Goal: Information Seeking & Learning: Learn about a topic

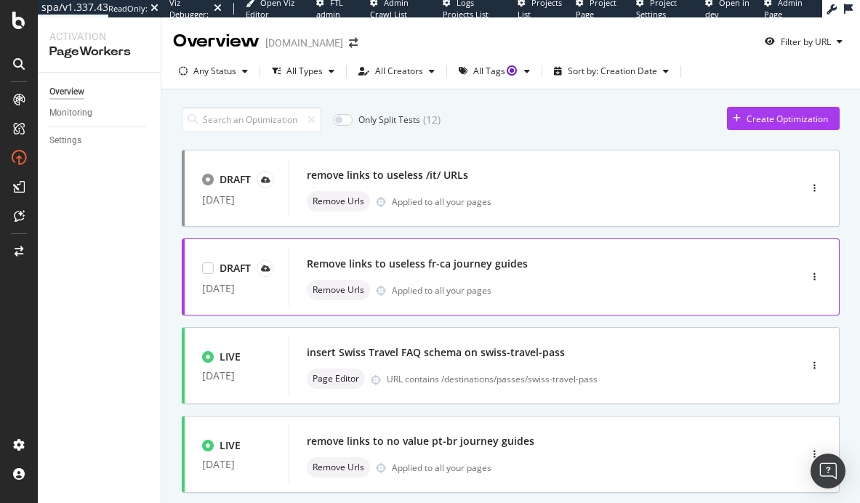
click at [546, 288] on div "Remove Urls Applied to all your pages" at bounding box center [522, 290] width 431 height 20
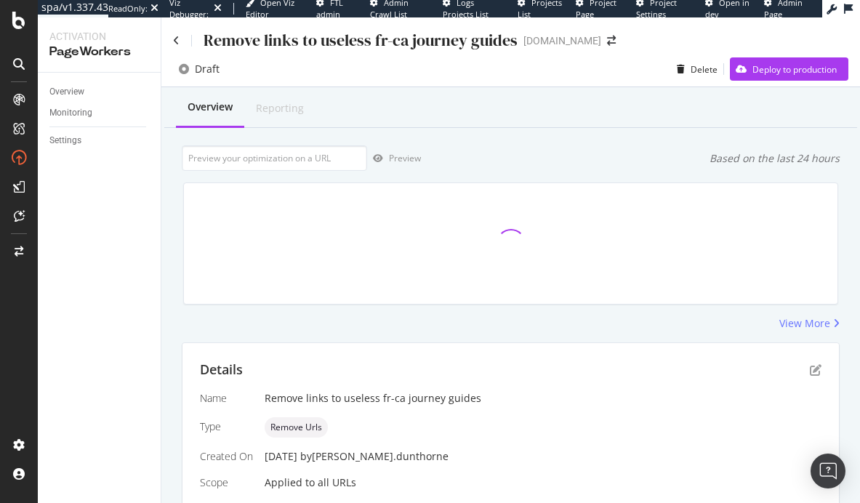
scroll to position [328, 0]
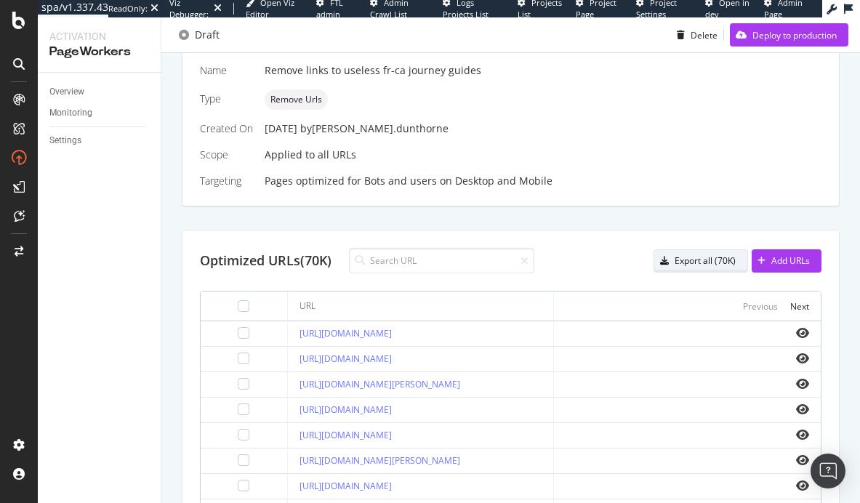
click at [721, 263] on div "Export all (70K)" at bounding box center [705, 260] width 61 height 12
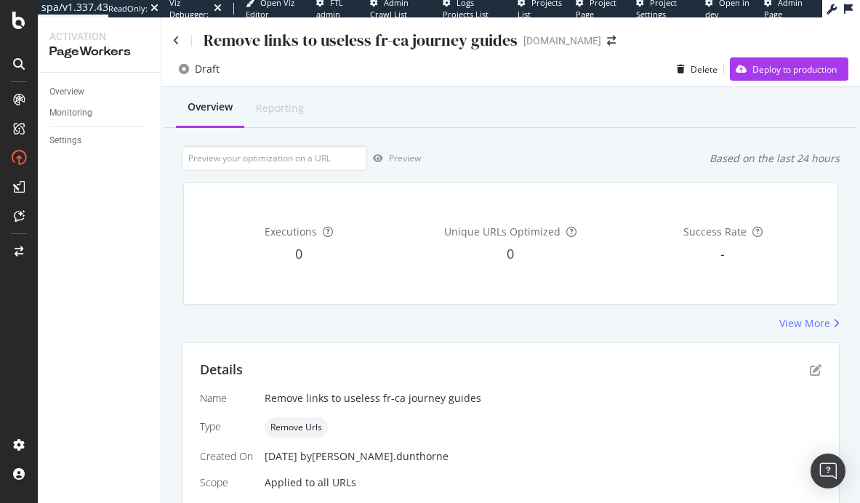
scroll to position [0, 0]
click at [774, 53] on div "Draft Delete Deploy to production" at bounding box center [510, 70] width 699 height 36
click at [778, 79] on div "Deploy to production" at bounding box center [783, 69] width 107 height 22
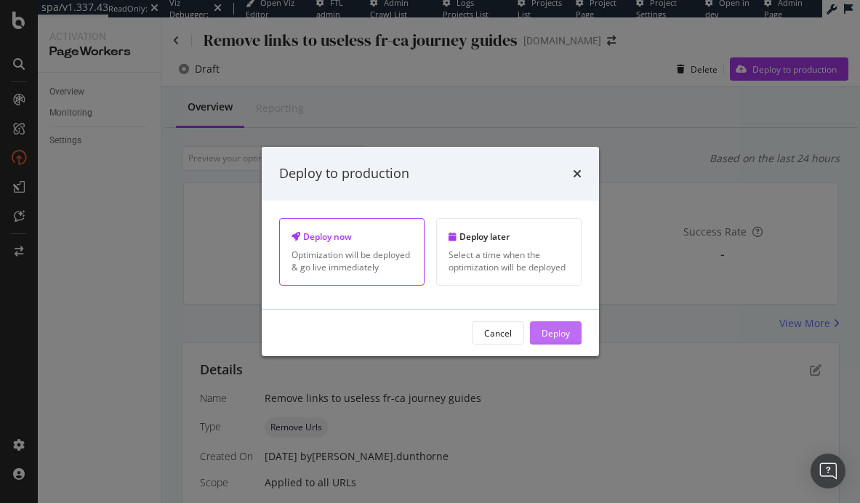
click at [563, 342] on div "Deploy" at bounding box center [556, 333] width 28 height 22
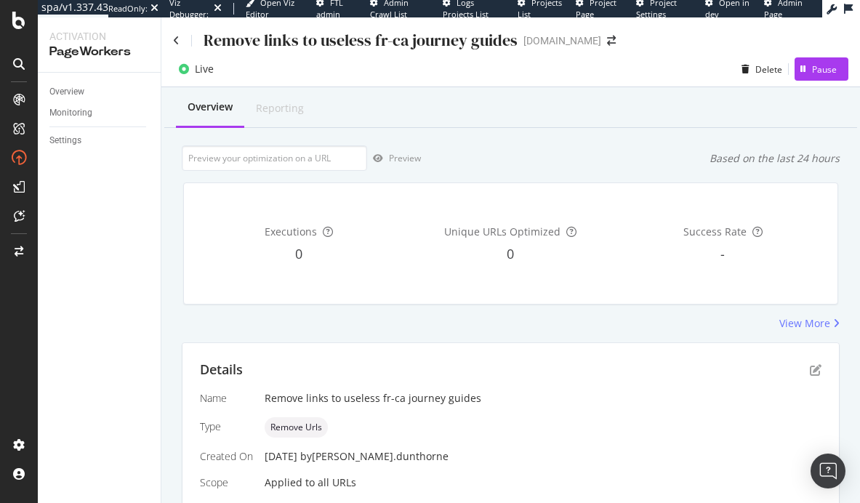
scroll to position [328, 0]
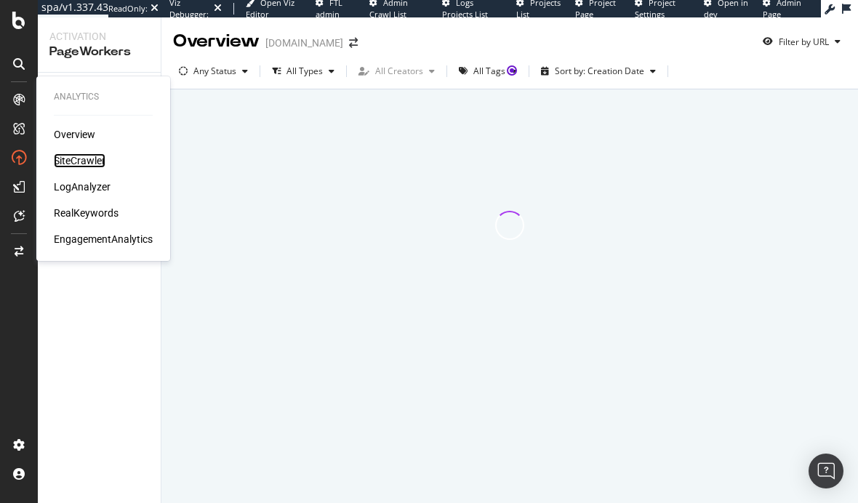
click at [77, 158] on div "SiteCrawler" at bounding box center [80, 160] width 52 height 15
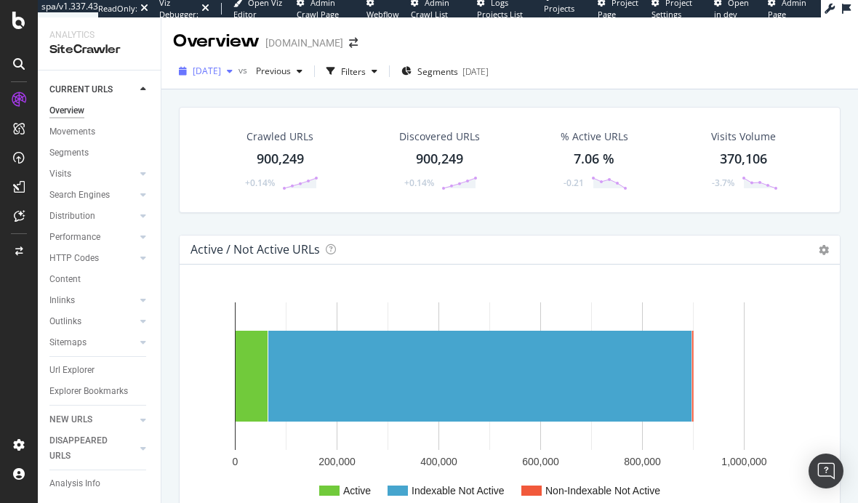
click at [221, 70] on span "[DATE]" at bounding box center [207, 71] width 28 height 12
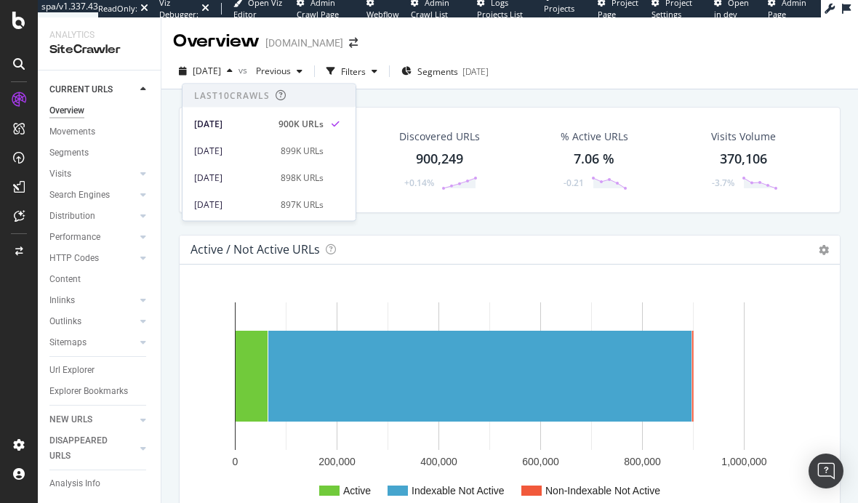
click at [500, 92] on div "Crawled URLs 900,249 +0.14% Discovered URLs 900,249 +0.14% % Active URLs 7.06 %…" at bounding box center [509, 332] width 697 height 486
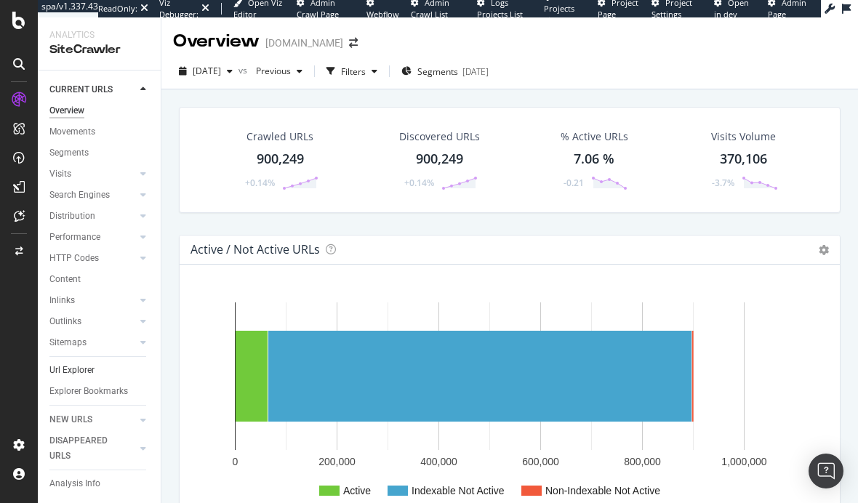
click at [94, 366] on link "Url Explorer" at bounding box center [99, 370] width 101 height 15
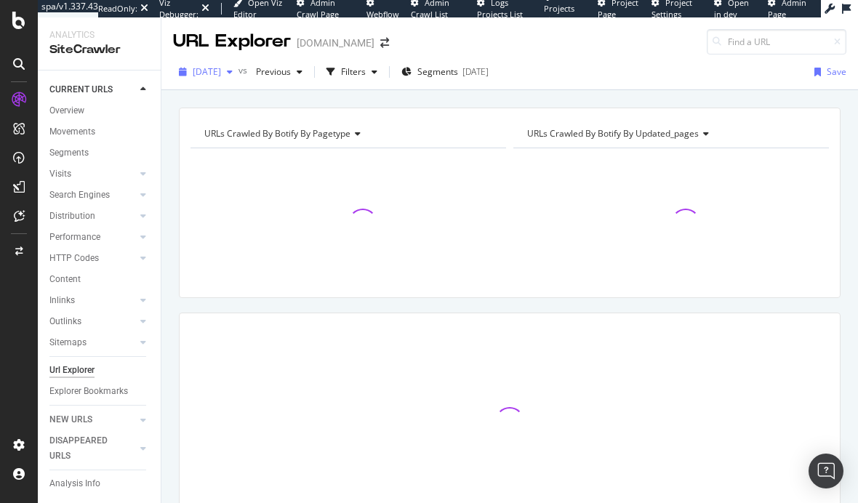
click at [212, 76] on span "[DATE]" at bounding box center [207, 71] width 28 height 12
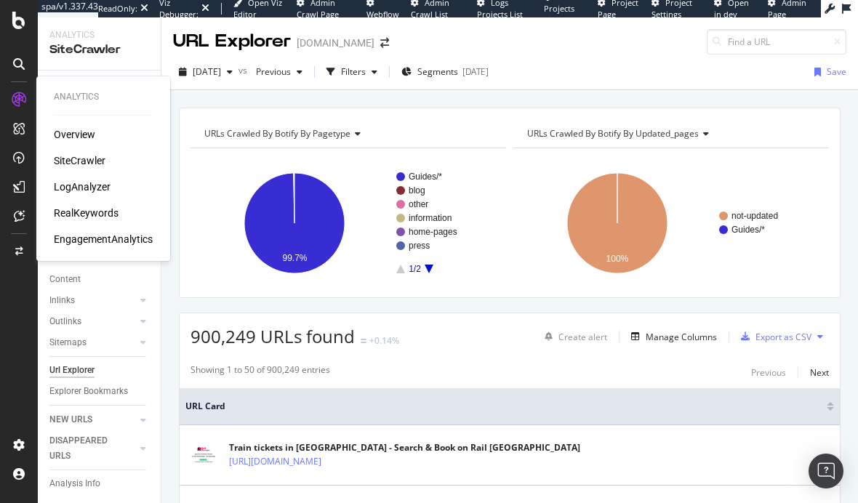
click at [79, 208] on div "RealKeywords" at bounding box center [86, 213] width 65 height 15
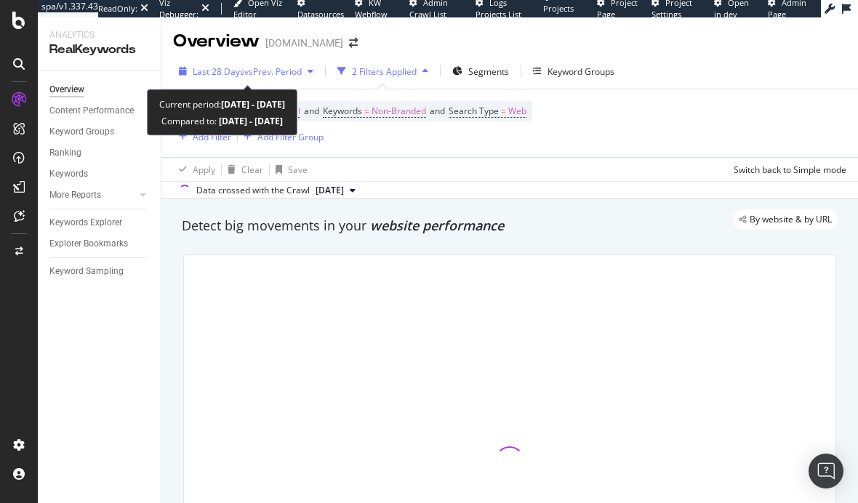
click at [246, 73] on span "vs Prev. Period" at bounding box center [272, 71] width 57 height 12
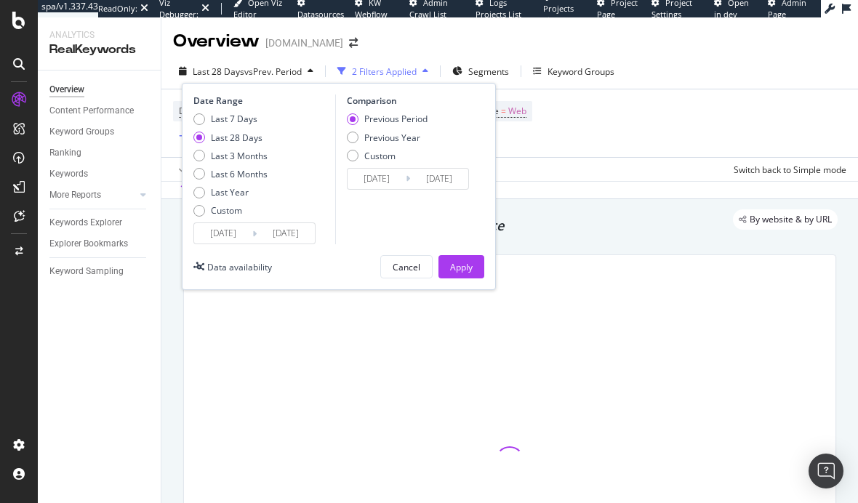
click at [244, 238] on input "2025/08/26" at bounding box center [223, 233] width 58 height 20
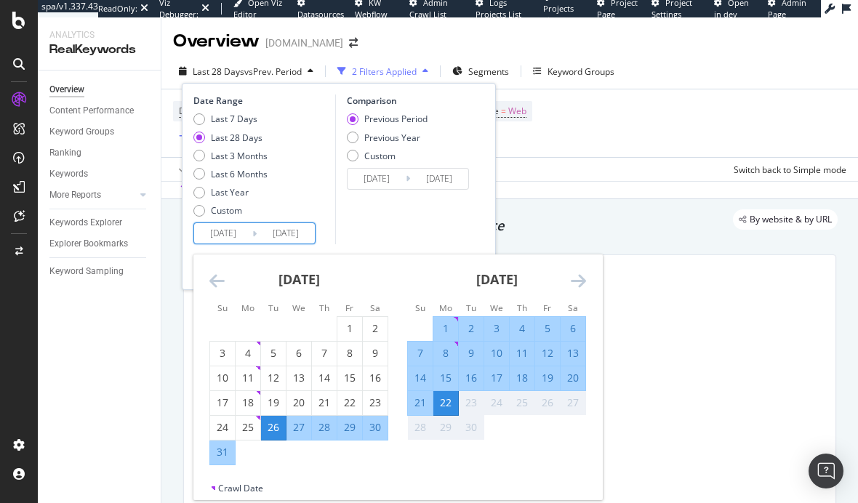
click at [222, 276] on icon "Move backward to switch to the previous month." at bounding box center [216, 280] width 15 height 17
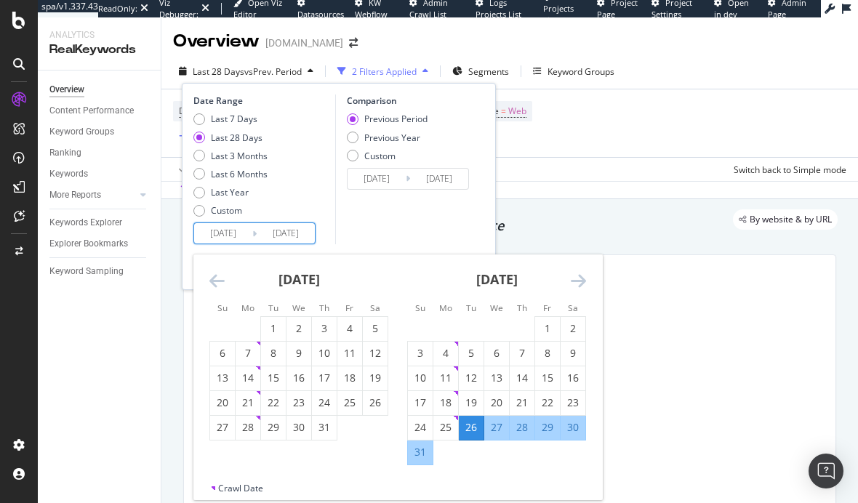
click at [222, 276] on icon "Move backward to switch to the previous month." at bounding box center [216, 280] width 15 height 17
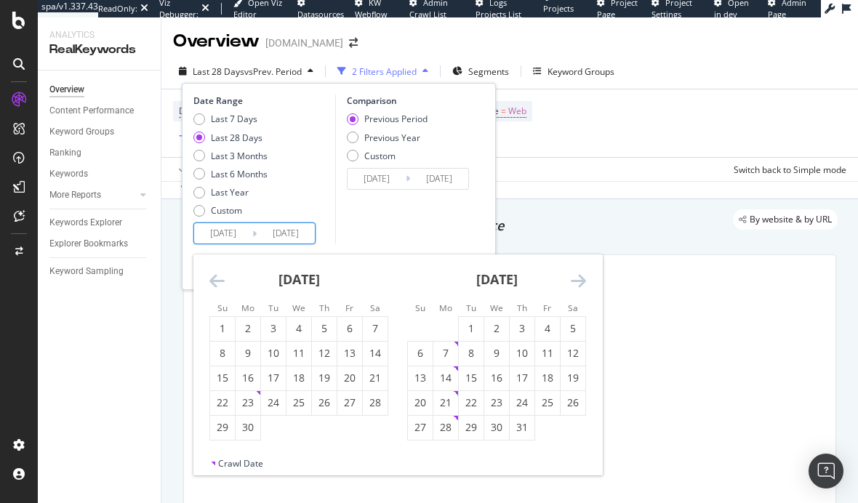
click at [222, 276] on icon "Move backward to switch to the previous month." at bounding box center [216, 280] width 15 height 17
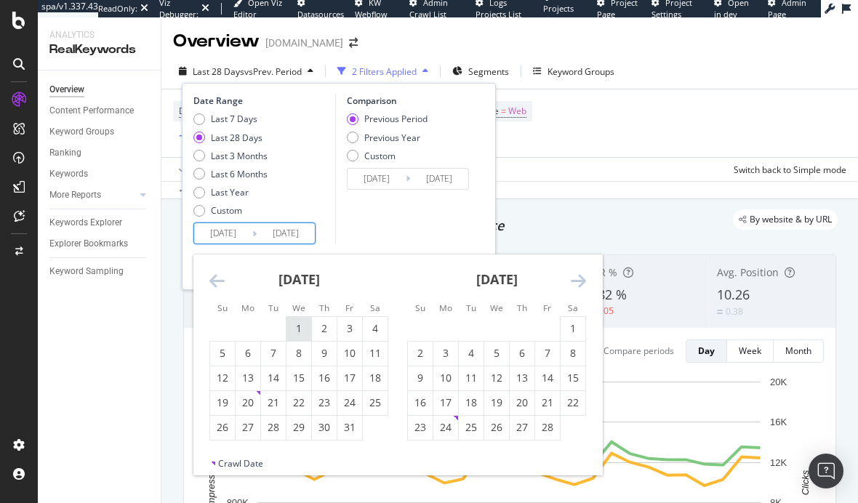
click at [300, 324] on div "1" at bounding box center [298, 328] width 25 height 15
type input "2025/01/01"
type input "2024/04/10"
type input "2024/12/31"
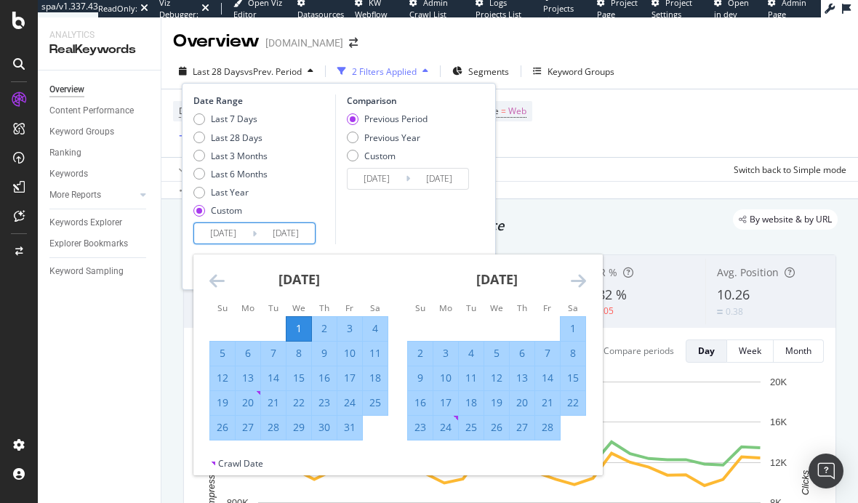
click at [571, 275] on icon "Move forward to switch to the next month." at bounding box center [578, 280] width 15 height 17
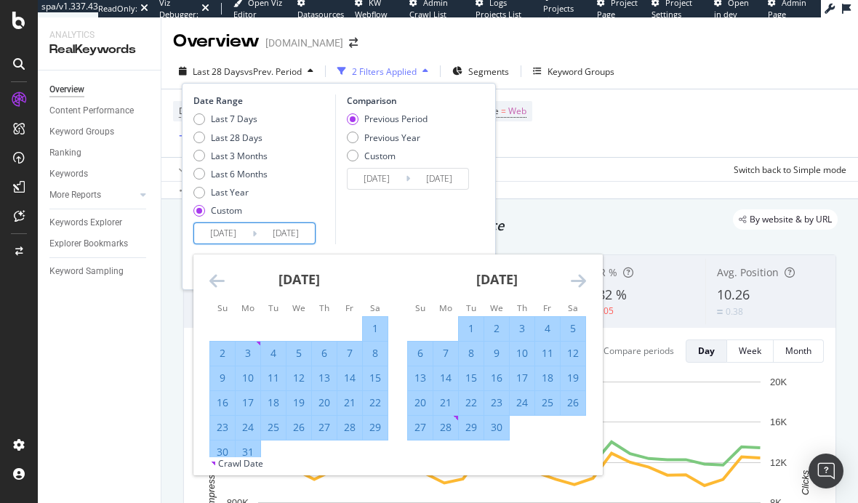
click at [571, 275] on icon "Move forward to switch to the next month." at bounding box center [578, 280] width 15 height 17
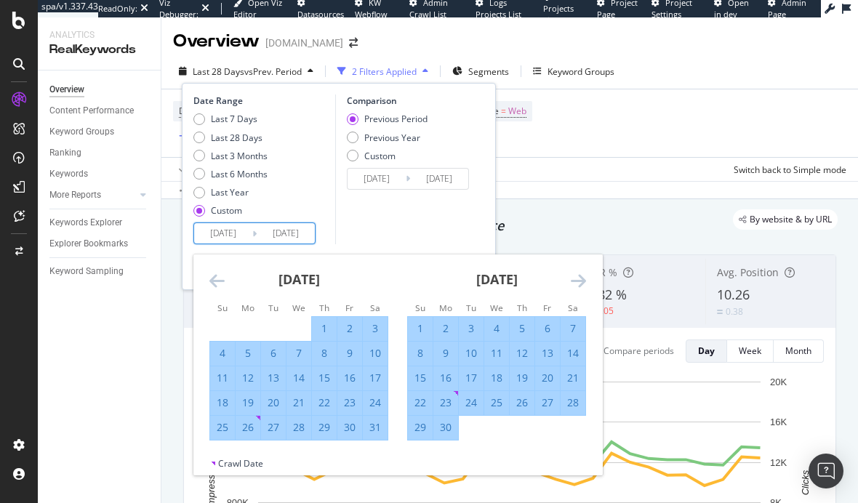
click at [571, 275] on icon "Move forward to switch to the next month." at bounding box center [578, 280] width 15 height 17
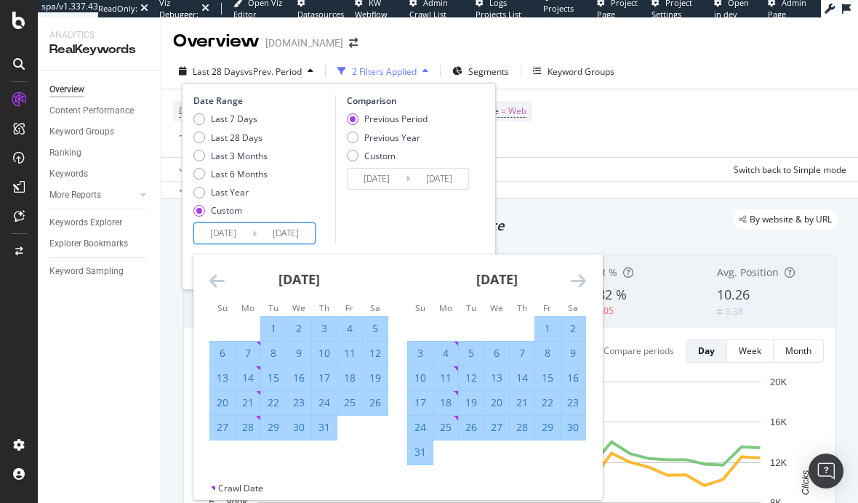
click at [428, 457] on div "31" at bounding box center [420, 452] width 25 height 15
type input "2025/08/31"
type input "2024/05/02"
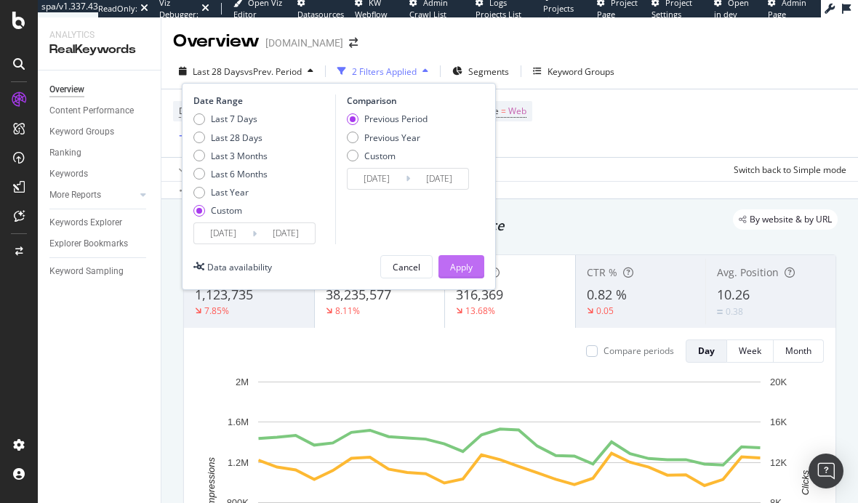
click at [454, 265] on div "Apply" at bounding box center [461, 267] width 23 height 12
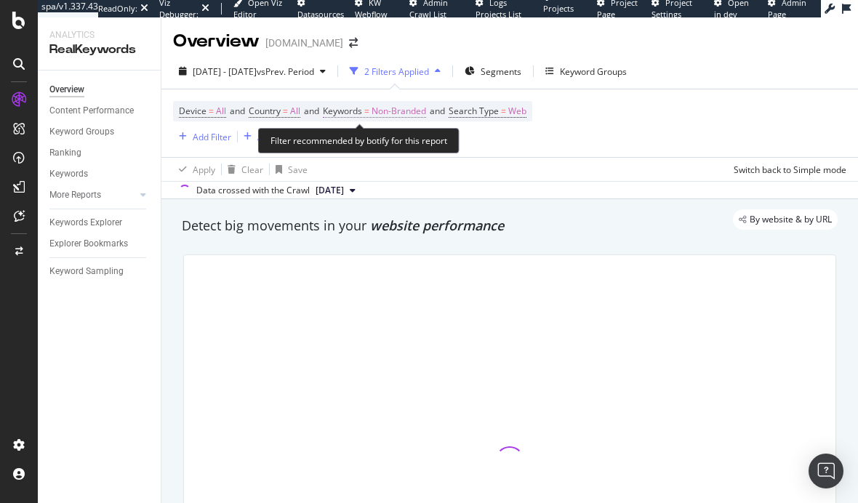
click at [402, 117] on span "Non-Branded" at bounding box center [399, 111] width 55 height 20
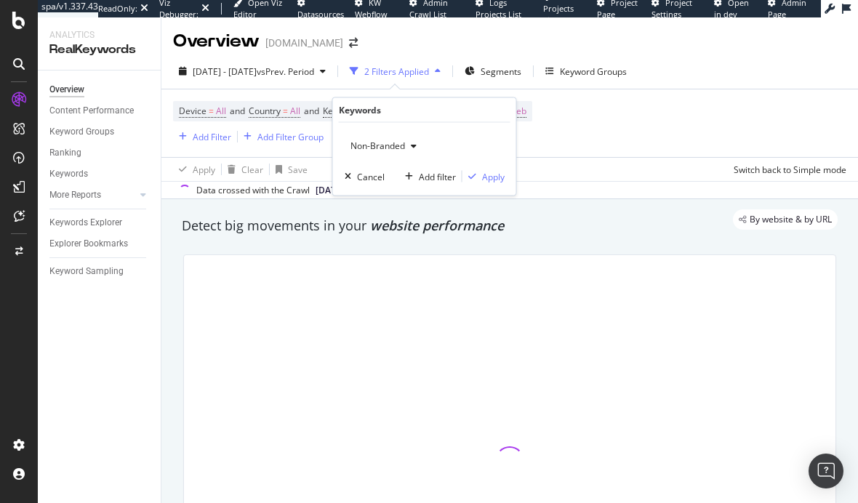
click at [364, 143] on span "Non-Branded" at bounding box center [375, 146] width 60 height 12
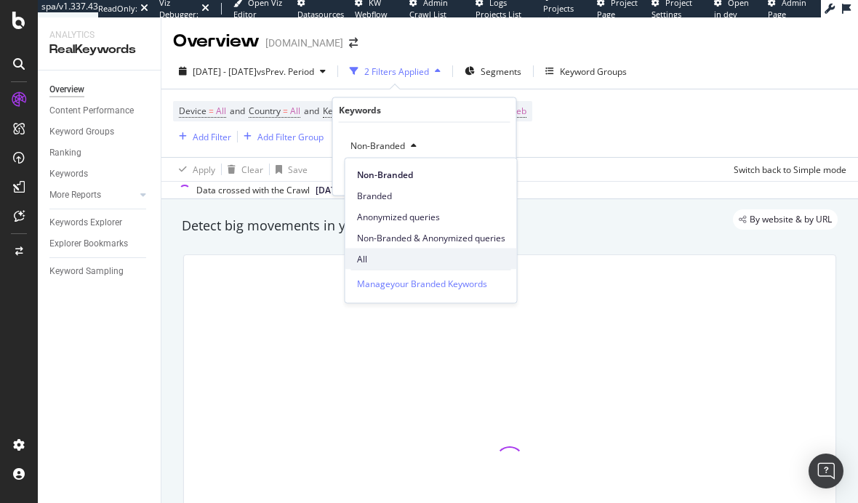
click at [385, 259] on span "All" at bounding box center [431, 258] width 148 height 13
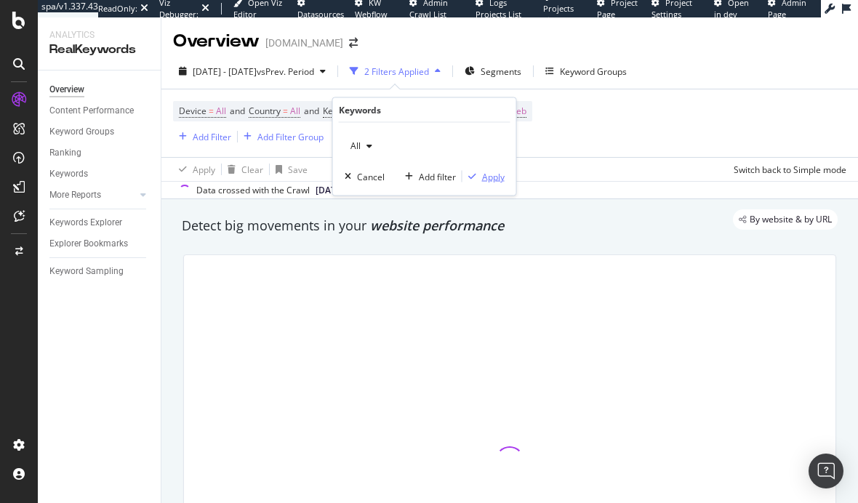
click at [486, 178] on div "Apply" at bounding box center [493, 176] width 23 height 12
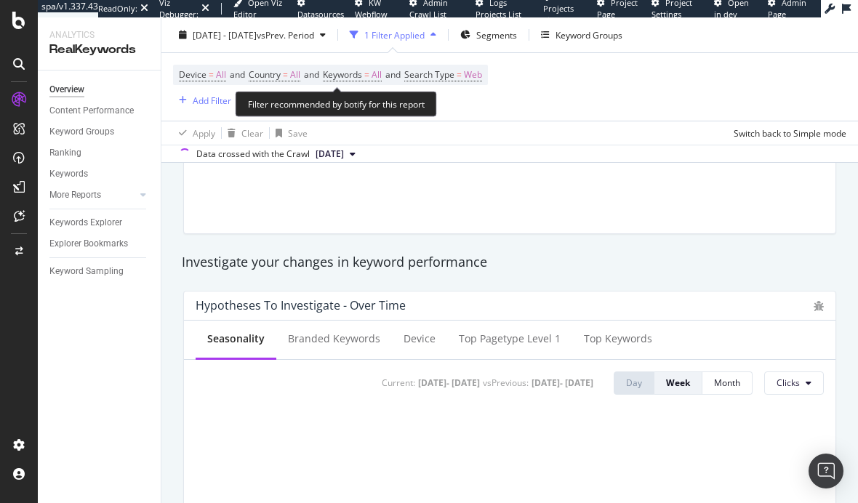
scroll to position [483, 0]
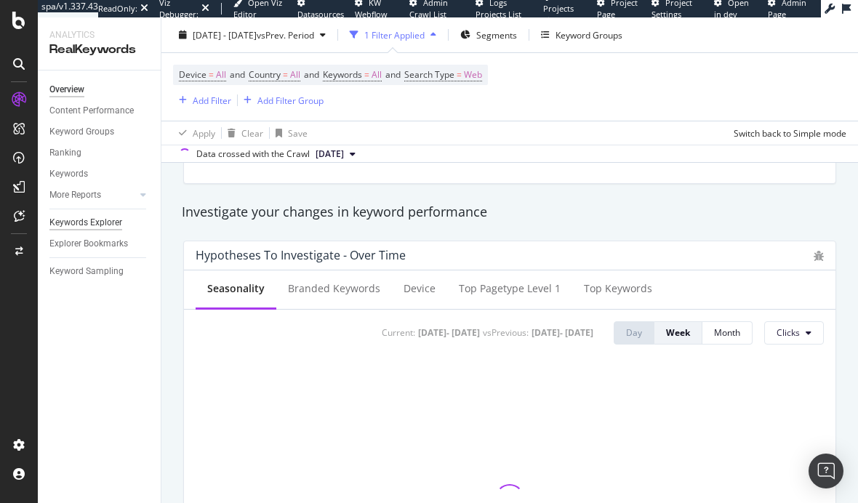
click at [110, 224] on div "Keywords Explorer" at bounding box center [85, 222] width 73 height 15
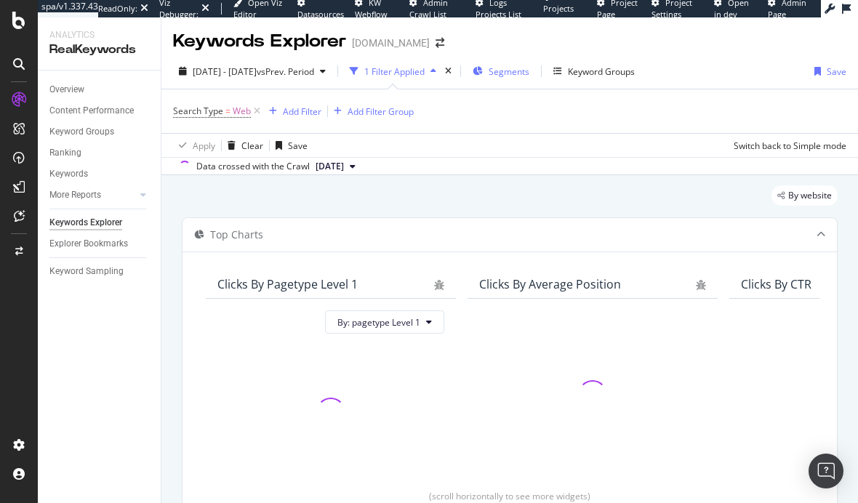
click at [529, 67] on span "Segments" at bounding box center [509, 71] width 41 height 12
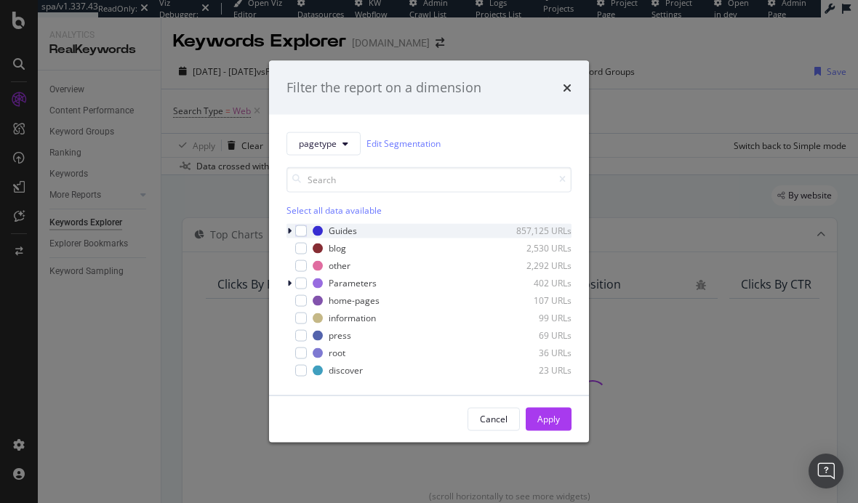
click at [290, 230] on icon "modal" at bounding box center [289, 230] width 4 height 9
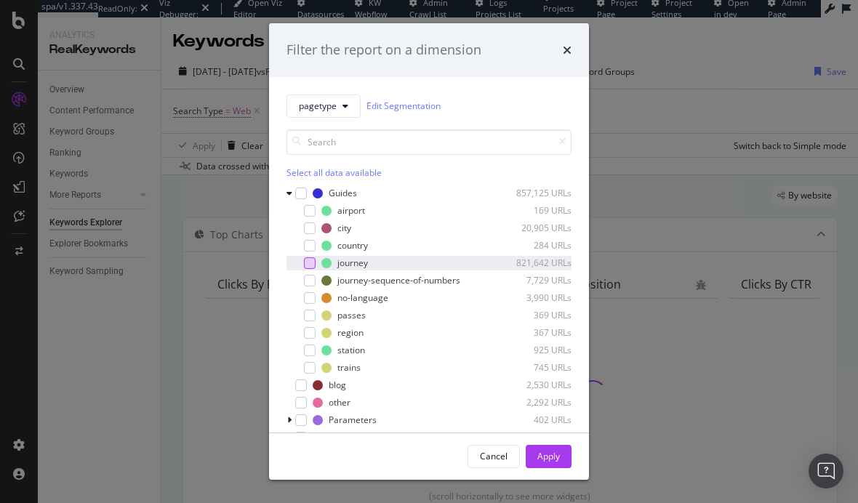
click at [308, 265] on div "modal" at bounding box center [310, 263] width 12 height 12
click at [542, 454] on div "Apply" at bounding box center [548, 456] width 23 height 12
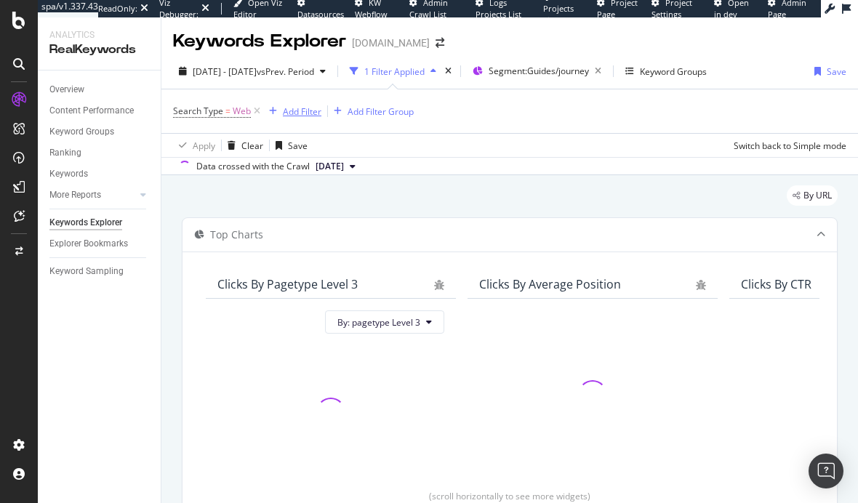
click at [308, 111] on div "Add Filter" at bounding box center [302, 111] width 39 height 12
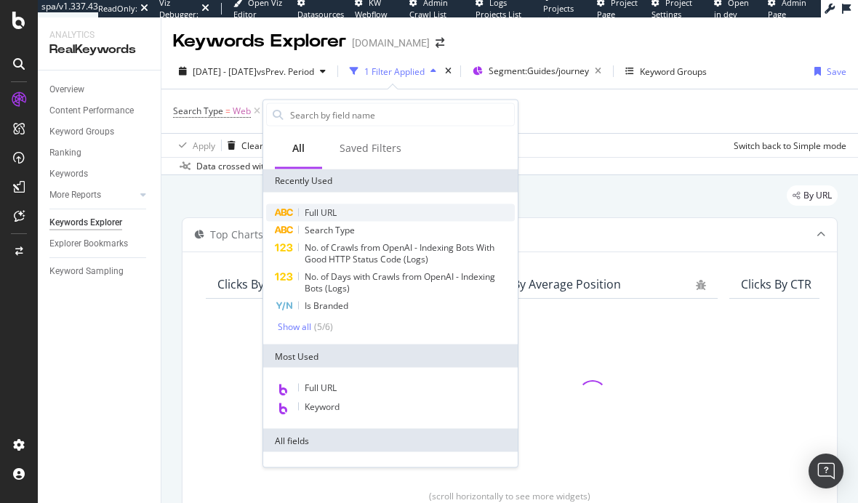
click at [334, 209] on span "Full URL" at bounding box center [321, 212] width 32 height 12
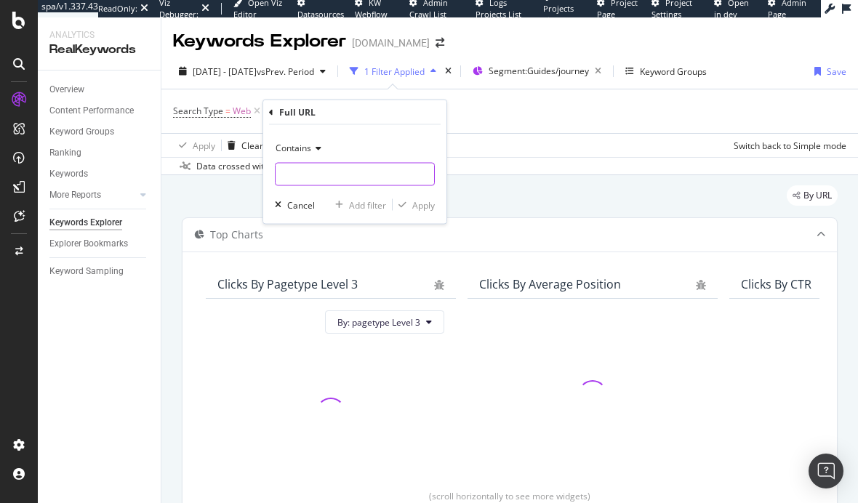
click at [309, 178] on input "text" at bounding box center [355, 174] width 158 height 23
type input "/en-"
click at [403, 207] on icon "button" at bounding box center [402, 205] width 8 height 9
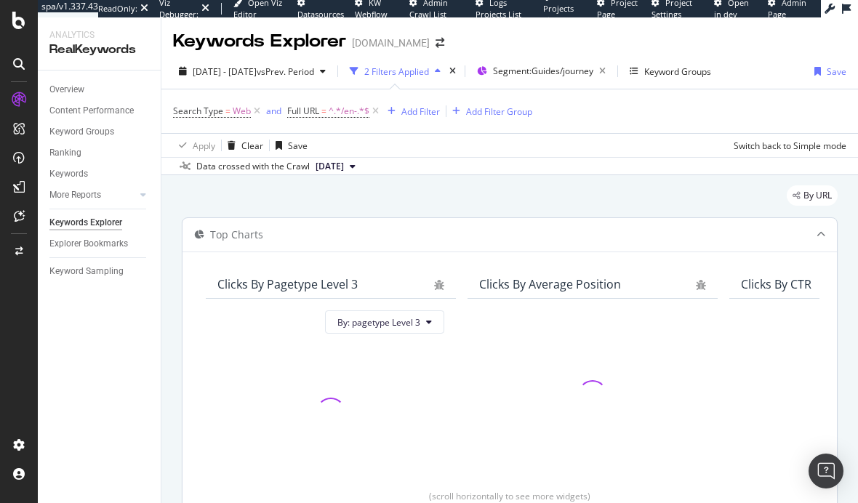
scroll to position [340, 0]
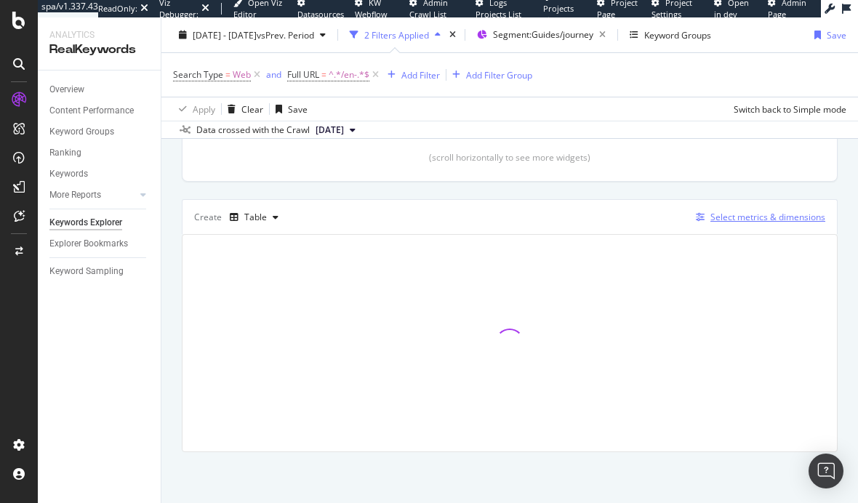
click at [723, 212] on div "Select metrics & dimensions" at bounding box center [767, 217] width 115 height 12
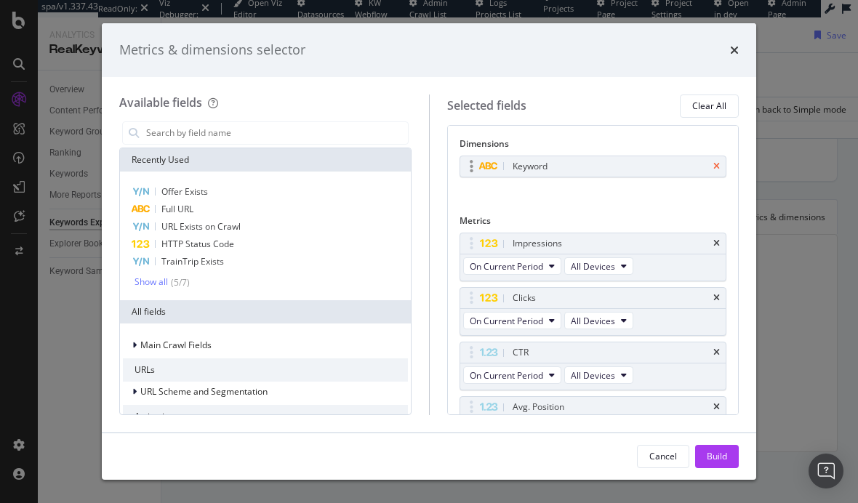
click at [715, 166] on icon "times" at bounding box center [716, 166] width 7 height 9
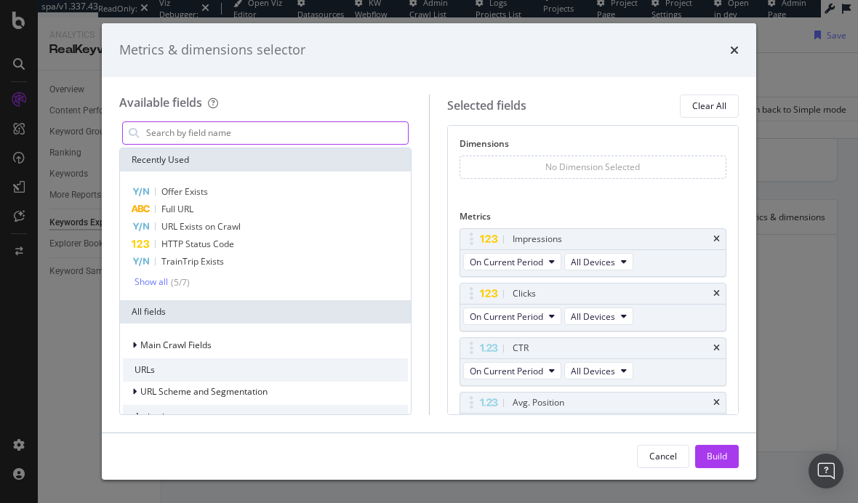
click at [281, 135] on input "modal" at bounding box center [276, 133] width 263 height 22
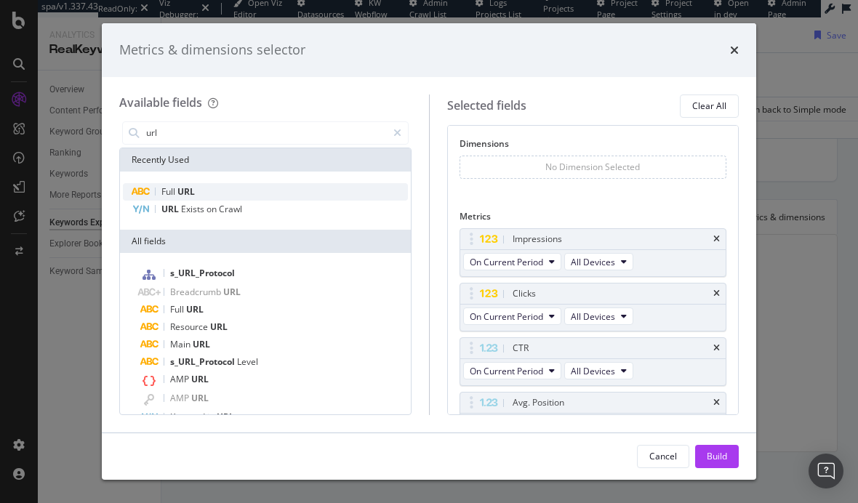
click at [176, 190] on span "Full" at bounding box center [169, 191] width 16 height 12
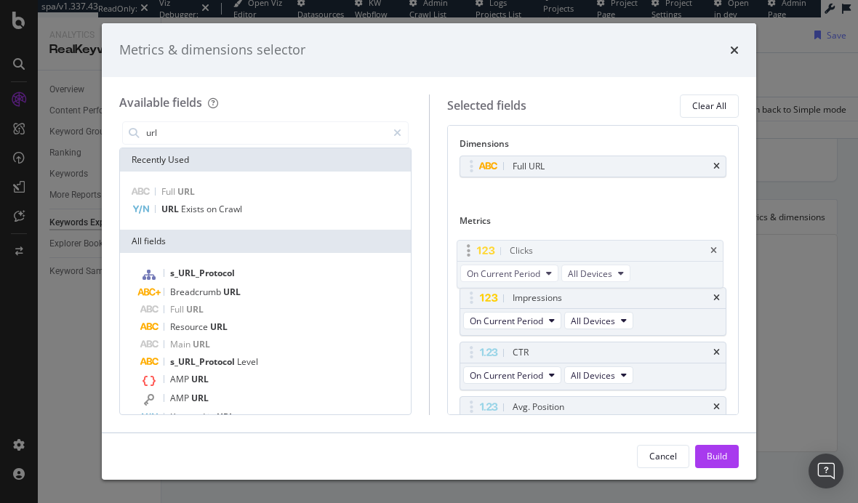
drag, startPoint x: 472, startPoint y: 301, endPoint x: 467, endPoint y: 249, distance: 51.9
click at [467, 249] on body "spa/v1.337.43 ReadOnly: Viz Debugger: Open Viz Editor Datasources KW Webflow Ad…" at bounding box center [429, 251] width 858 height 503
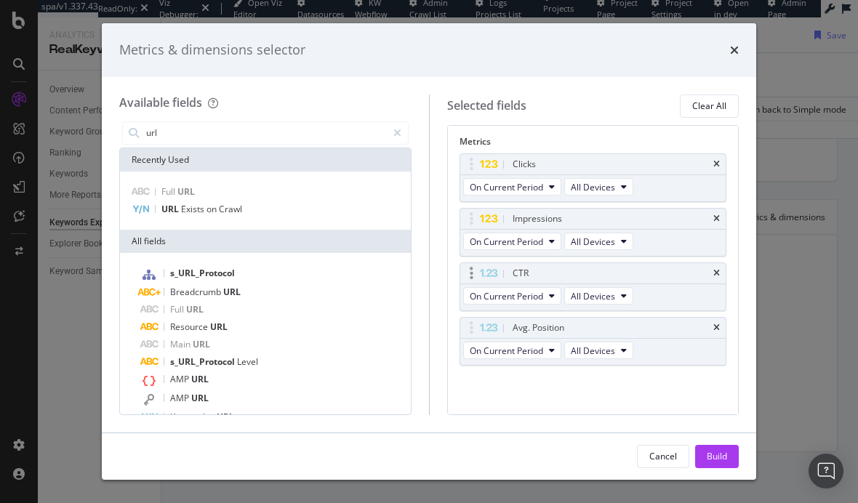
click at [720, 275] on div "CTR" at bounding box center [593, 273] width 266 height 20
click at [717, 271] on icon "times" at bounding box center [716, 273] width 7 height 9
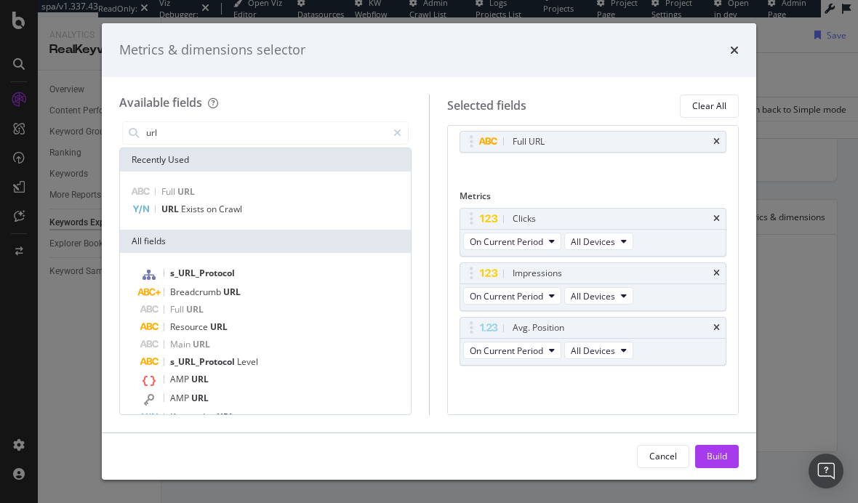
click at [717, 271] on icon "times" at bounding box center [716, 273] width 7 height 9
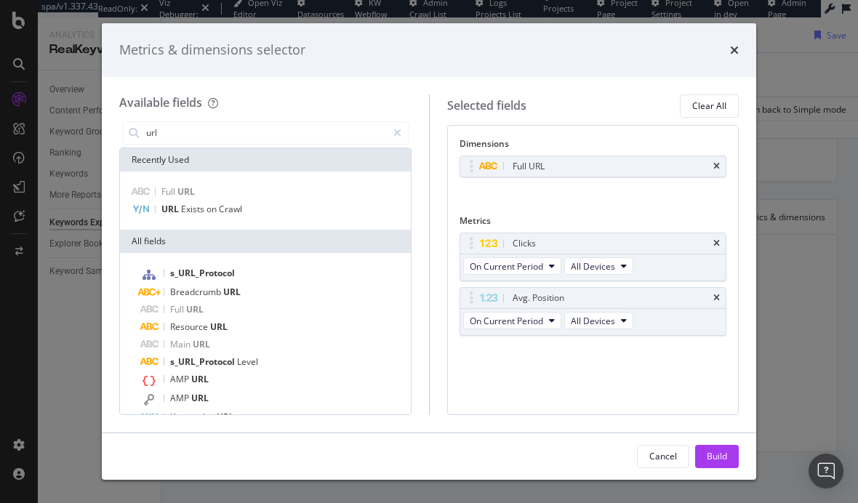
scroll to position [0, 0]
click at [713, 296] on icon "times" at bounding box center [716, 298] width 7 height 9
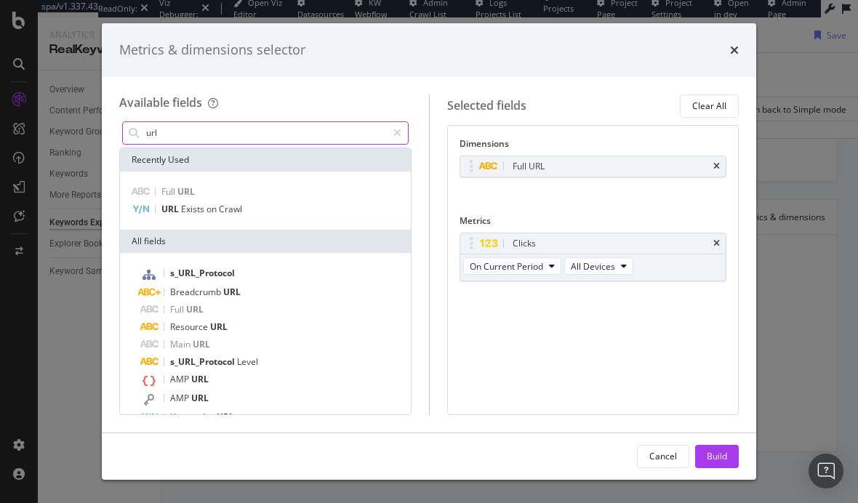
click at [211, 142] on input "url" at bounding box center [266, 133] width 242 height 22
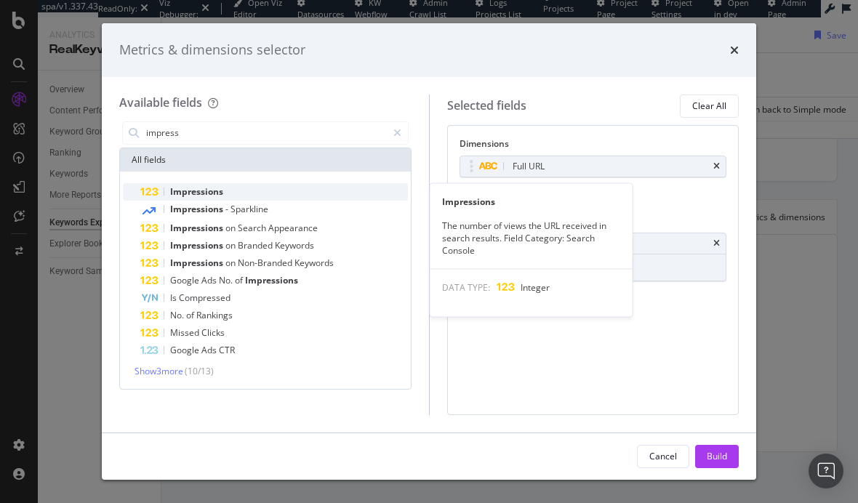
click at [199, 197] on span "Impressions" at bounding box center [196, 191] width 53 height 12
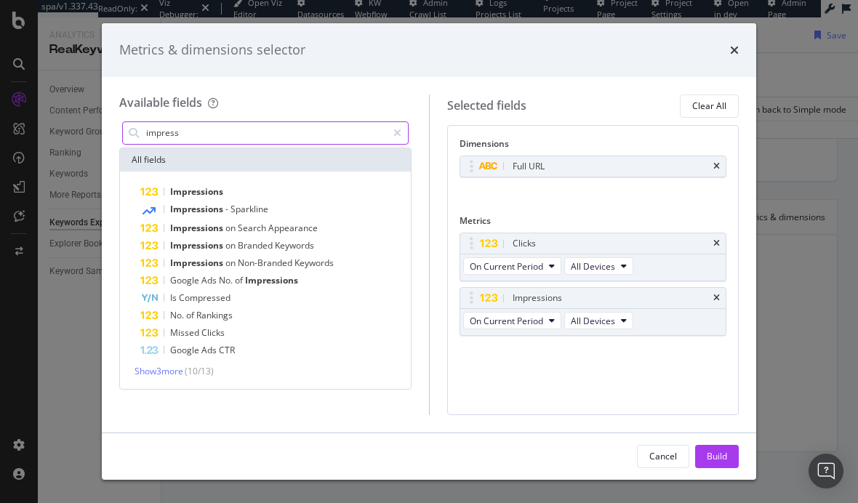
click at [207, 139] on input "impress" at bounding box center [266, 133] width 242 height 22
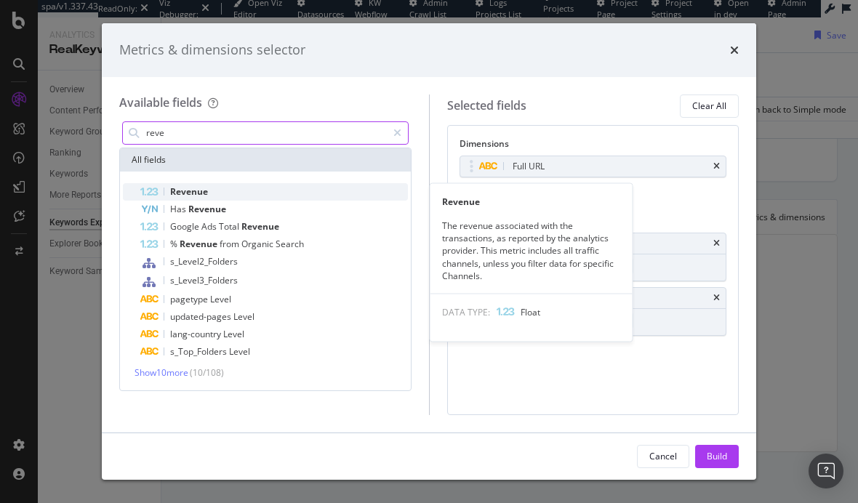
type input "reve"
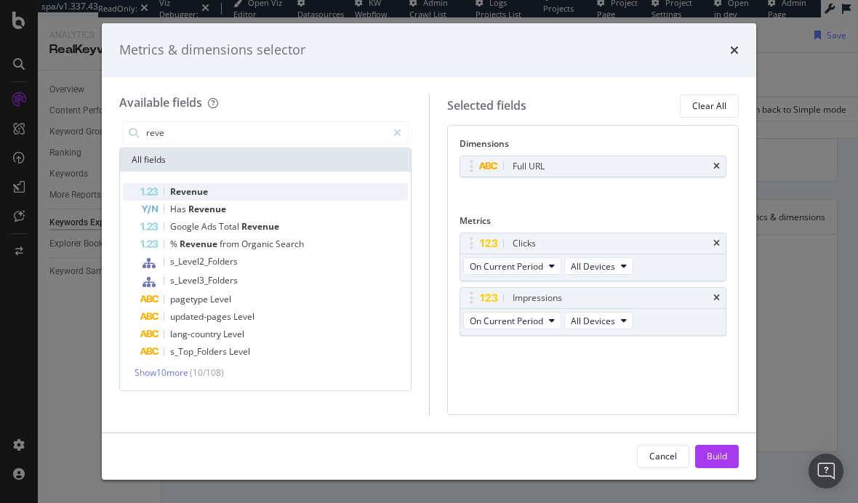
click at [211, 193] on div "Revenue" at bounding box center [274, 191] width 268 height 17
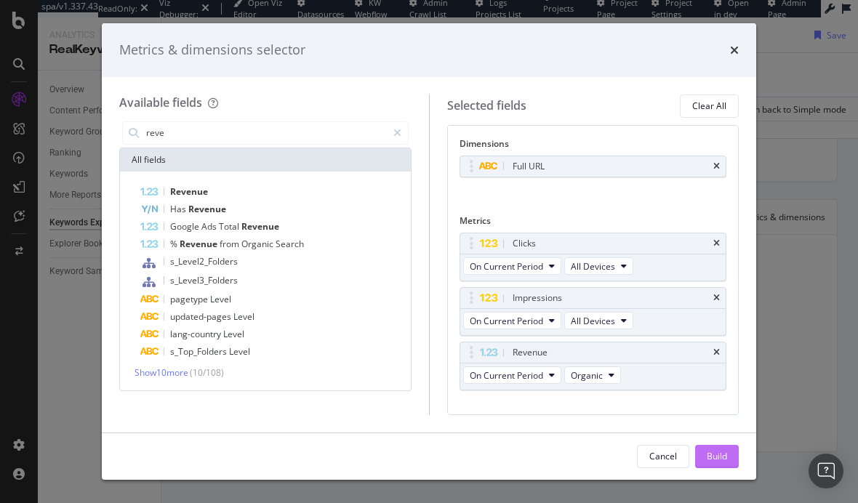
click at [724, 454] on div "Build" at bounding box center [717, 456] width 20 height 12
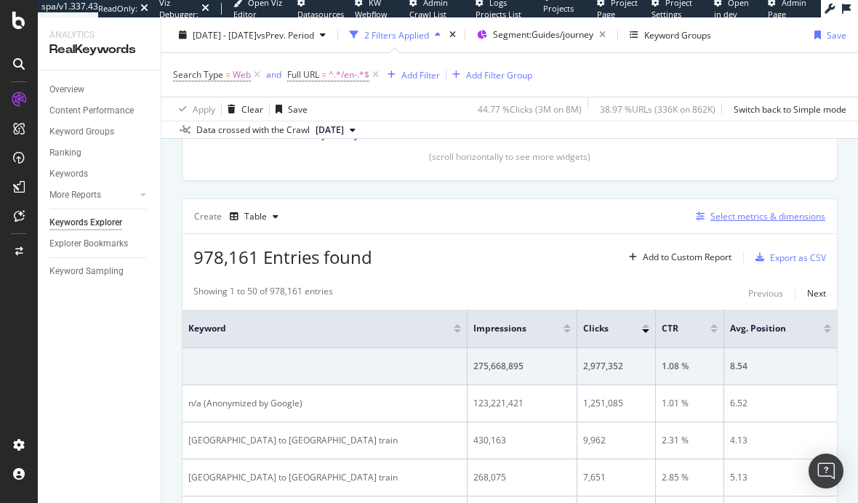
click at [731, 212] on div "Select metrics & dimensions" at bounding box center [767, 216] width 115 height 12
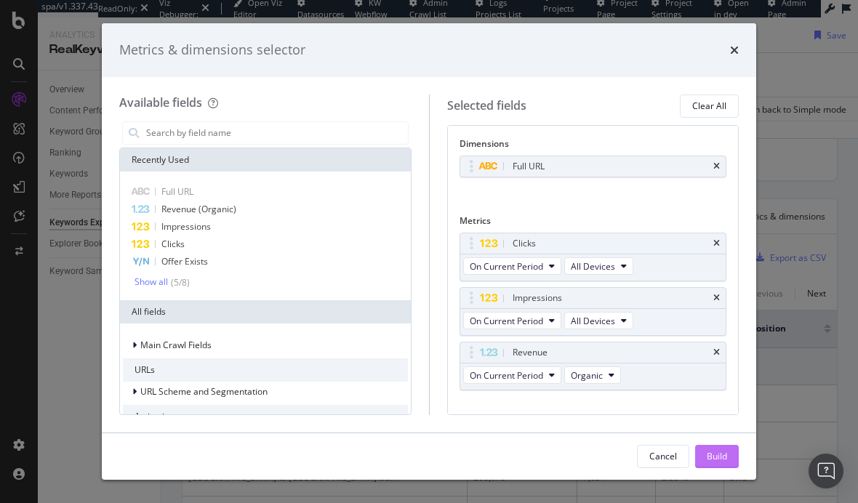
click at [723, 458] on div "Build" at bounding box center [717, 456] width 20 height 12
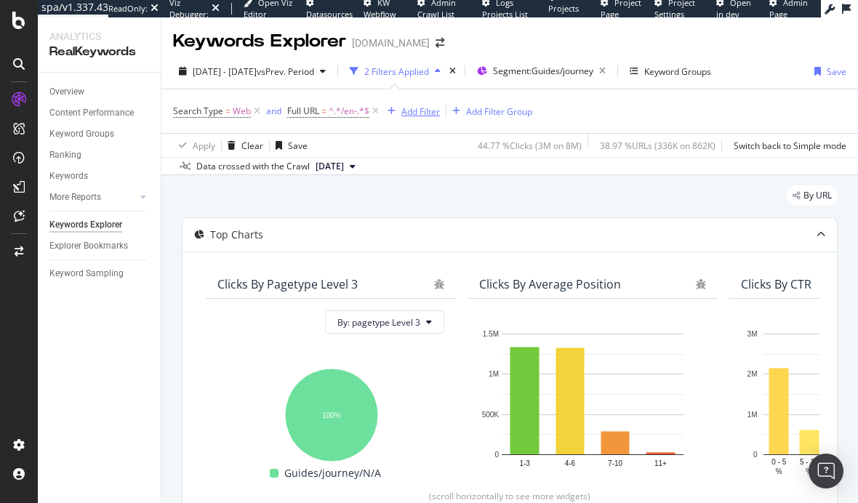
click at [414, 113] on div "Add Filter" at bounding box center [420, 111] width 39 height 12
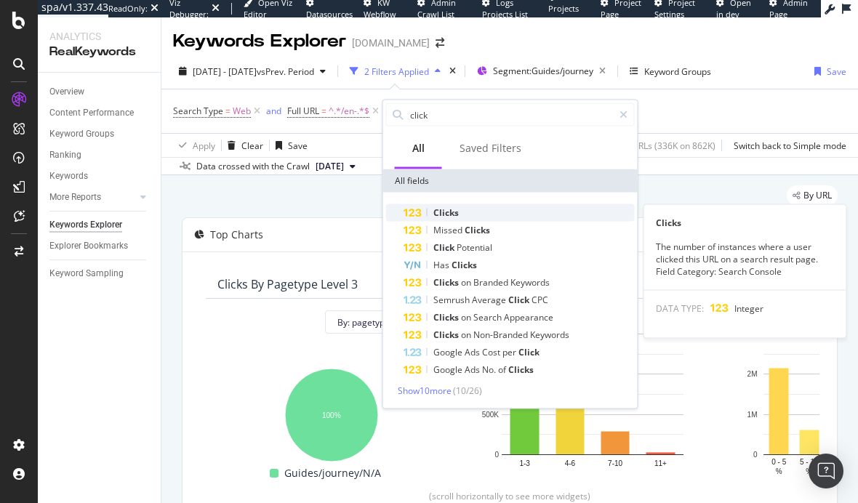
type input "click"
click at [447, 217] on span "Clicks" at bounding box center [445, 212] width 25 height 12
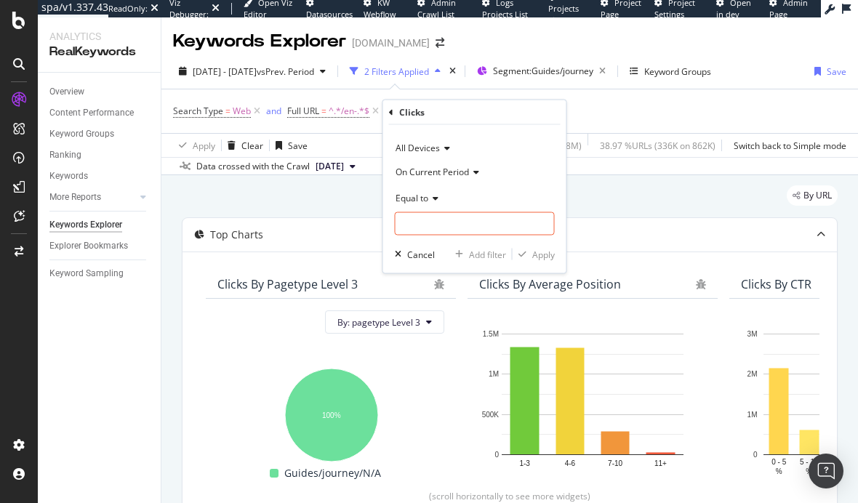
click at [428, 198] on span "Equal to" at bounding box center [412, 197] width 33 height 12
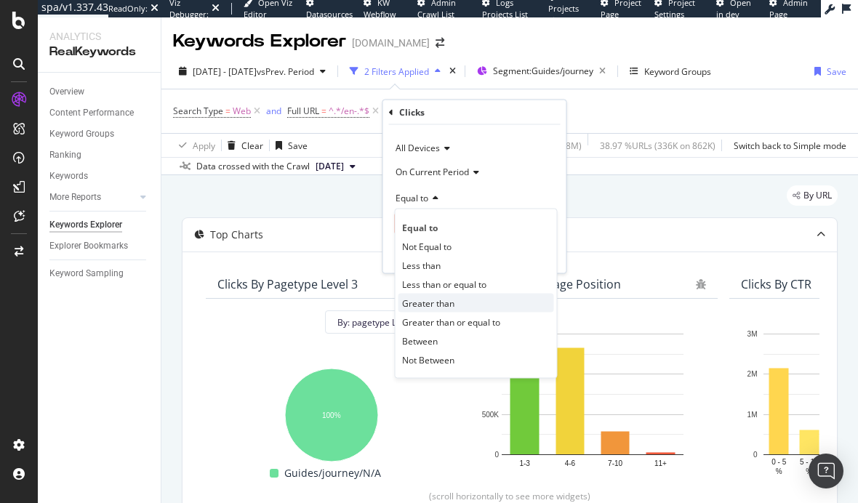
click at [438, 302] on span "Greater than" at bounding box center [428, 303] width 52 height 12
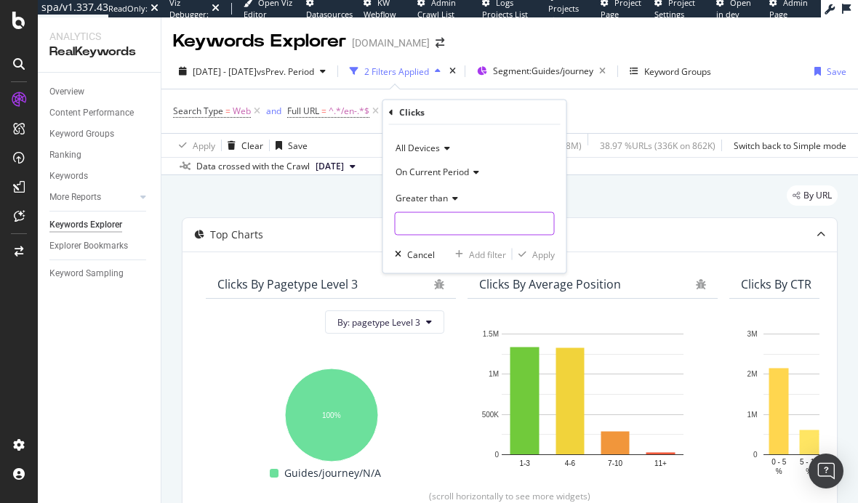
click at [420, 228] on input "number" at bounding box center [475, 223] width 160 height 23
type input "10"
click at [535, 262] on div "All Devices On Current Period Greater than 10 Cancel Add filter Apply" at bounding box center [474, 199] width 183 height 148
click at [534, 259] on div "Apply" at bounding box center [543, 254] width 23 height 12
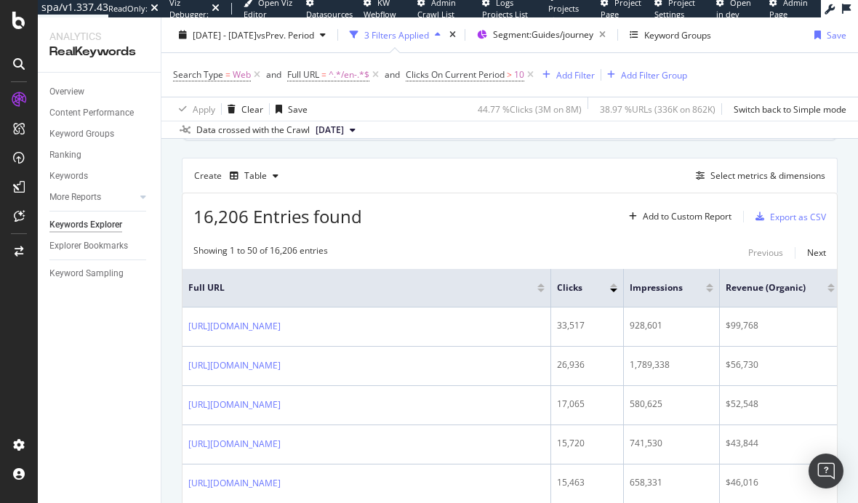
scroll to position [434, 0]
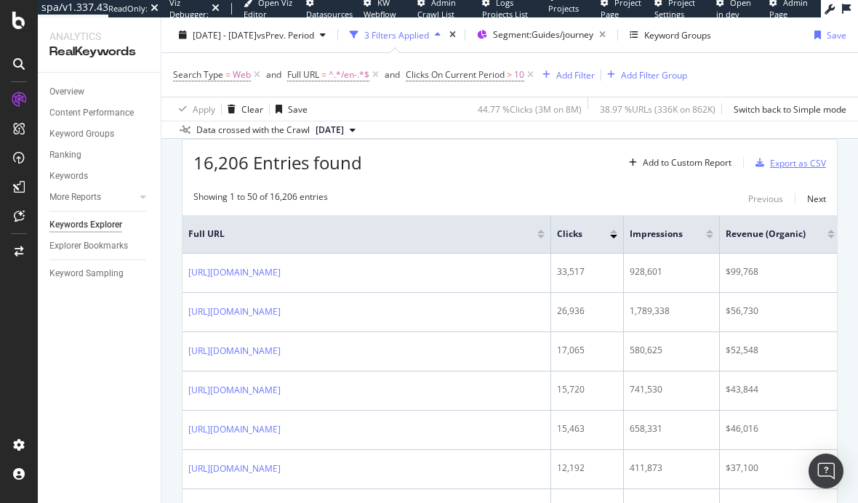
click at [760, 164] on icon "button" at bounding box center [759, 162] width 9 height 9
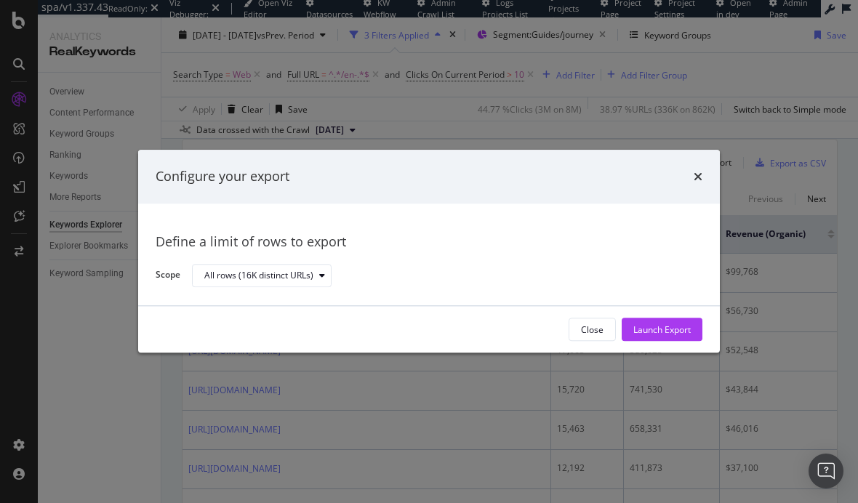
click at [666, 317] on div "Close Launch Export" at bounding box center [429, 330] width 582 height 47
click at [666, 319] on div "Launch Export" at bounding box center [661, 330] width 57 height 22
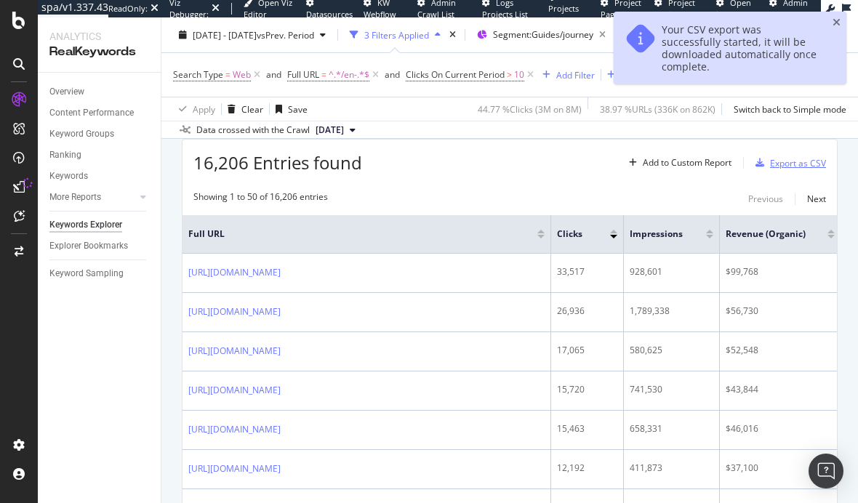
scroll to position [483, 0]
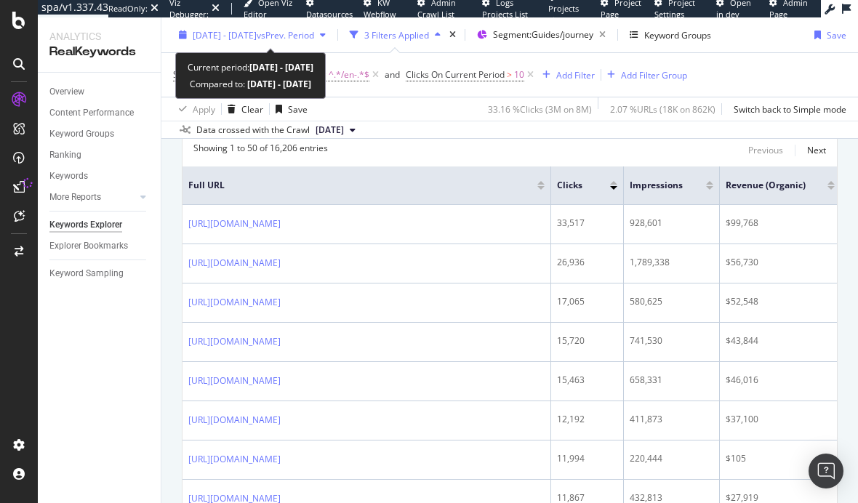
drag, startPoint x: 80, startPoint y: 250, endPoint x: 274, endPoint y: 27, distance: 295.8
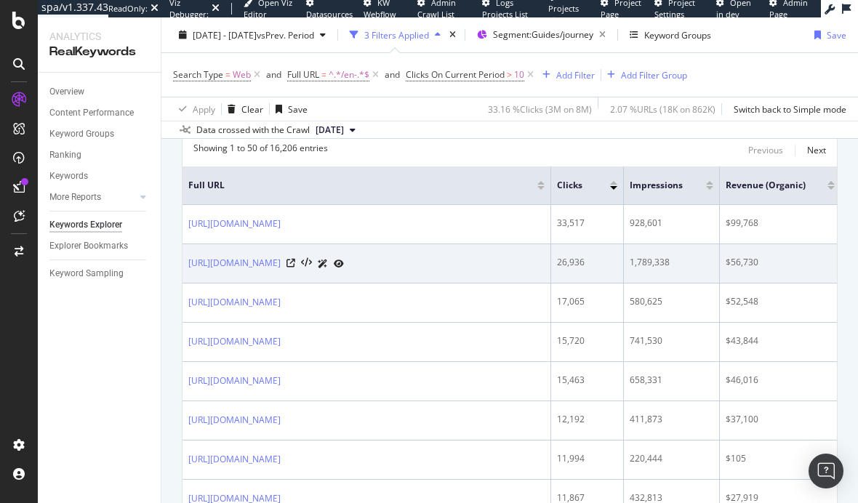
scroll to position [0, 0]
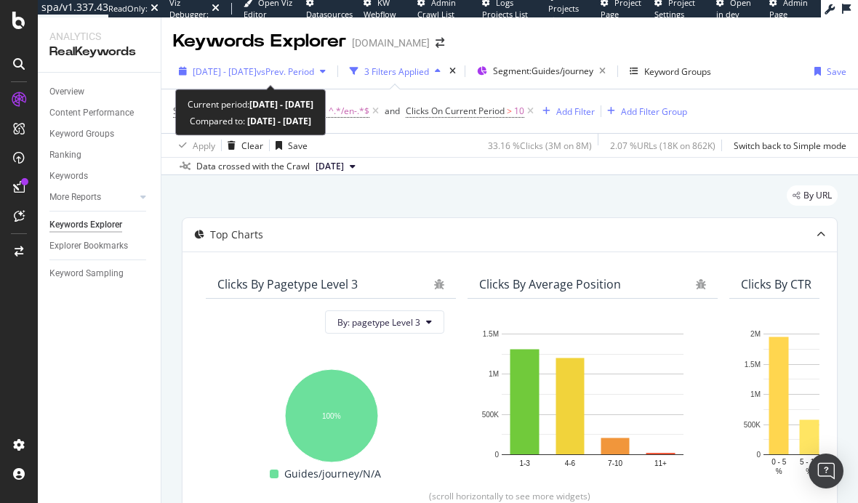
click at [257, 74] on span "2025 Jan. 1st - Aug. 31st" at bounding box center [225, 71] width 64 height 12
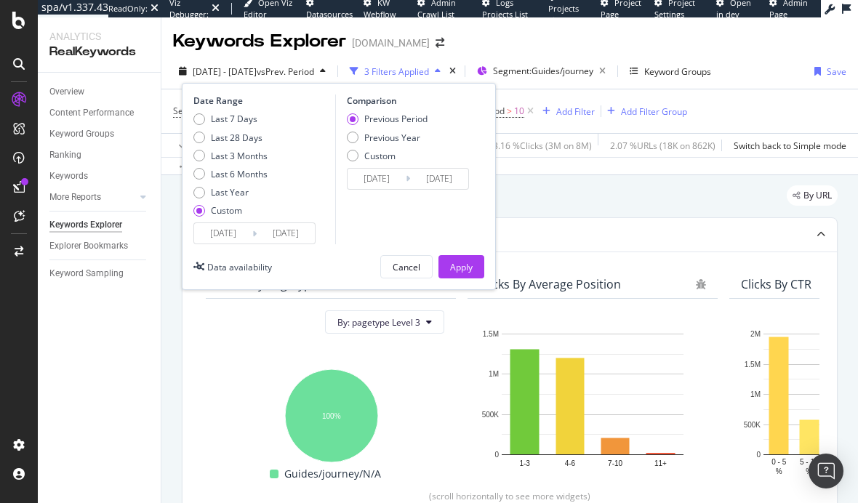
click at [238, 236] on input "2025/01/01" at bounding box center [223, 233] width 58 height 20
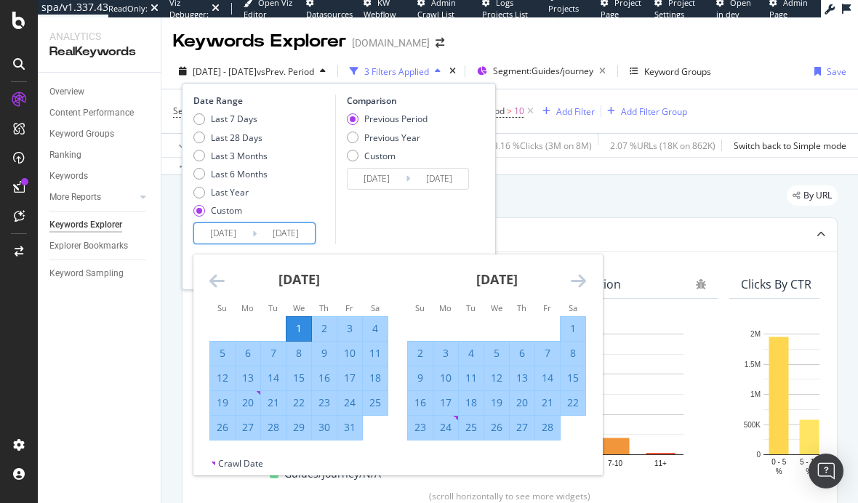
click at [219, 282] on icon "Move backward to switch to the previous month." at bounding box center [216, 280] width 15 height 17
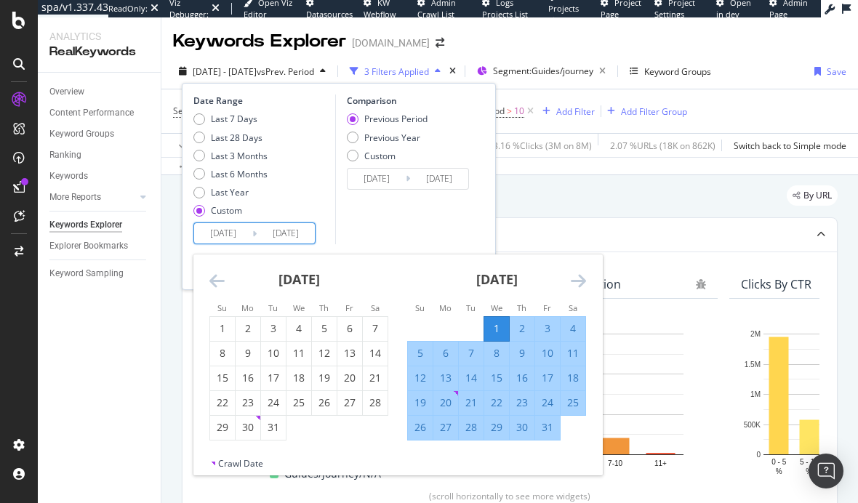
click at [219, 282] on icon "Move backward to switch to the previous month." at bounding box center [216, 280] width 15 height 17
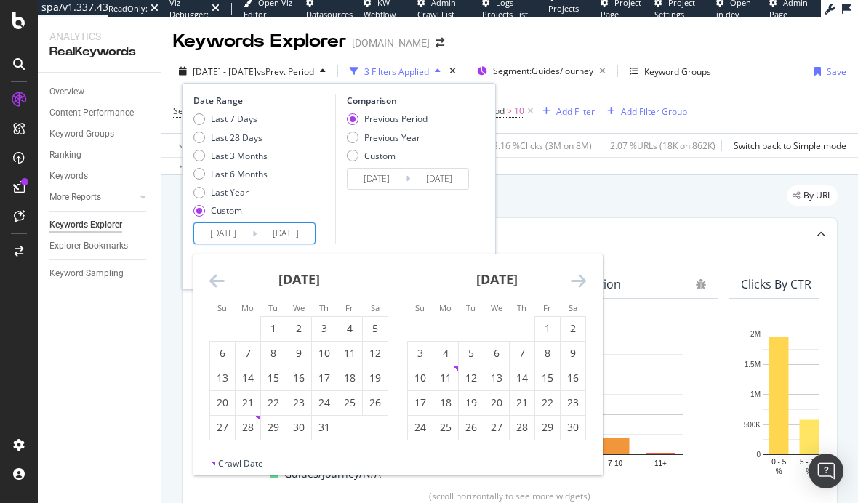
click at [219, 282] on icon "Move backward to switch to the previous month." at bounding box center [216, 280] width 15 height 17
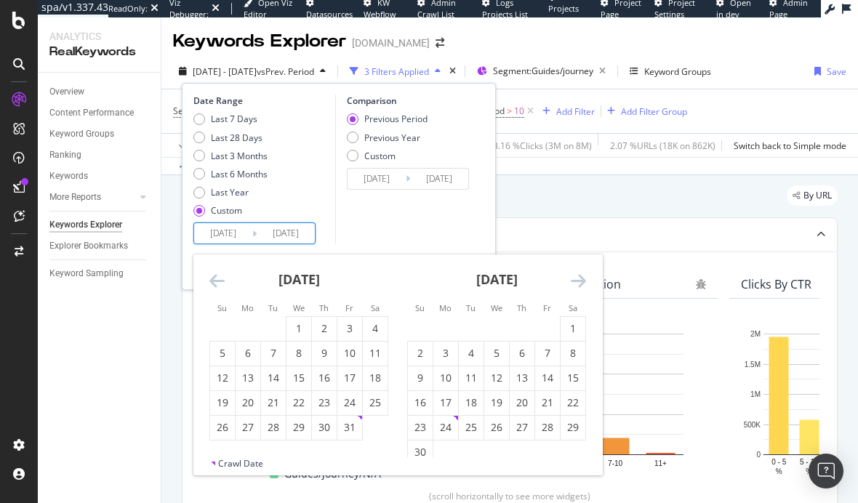
click at [219, 282] on icon "Move backward to switch to the previous month." at bounding box center [216, 280] width 15 height 17
click at [255, 330] on div "1" at bounding box center [248, 328] width 25 height 15
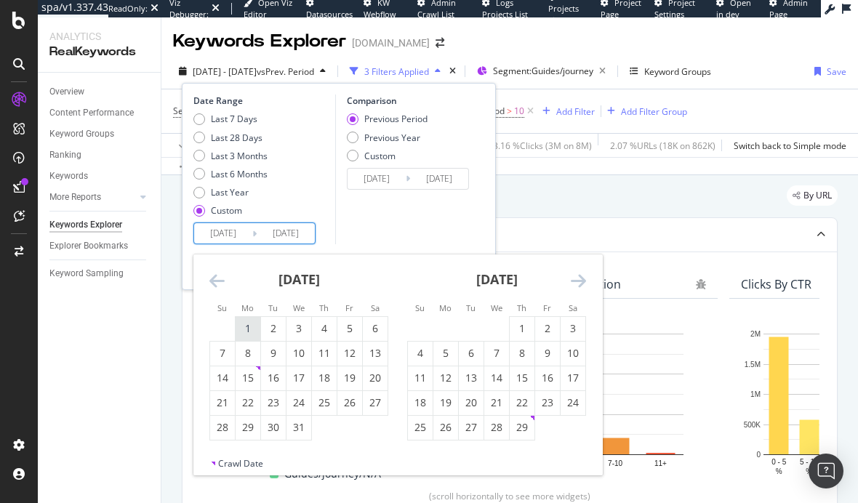
type input "2024/01/01"
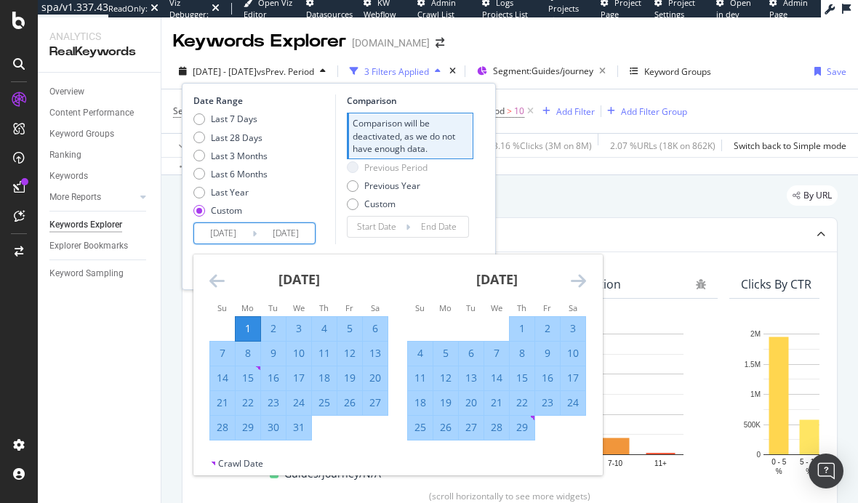
click at [213, 277] on icon "Move backward to switch to the previous month." at bounding box center [216, 280] width 15 height 17
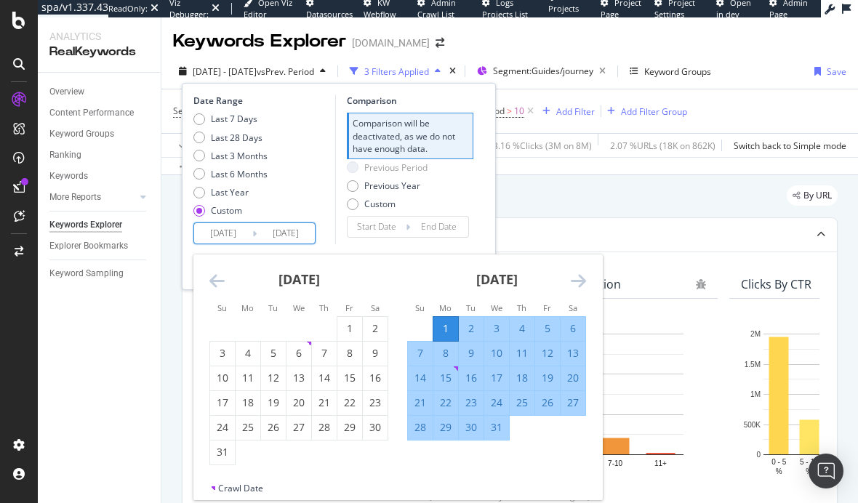
click at [213, 277] on icon "Move backward to switch to the previous month." at bounding box center [216, 280] width 15 height 17
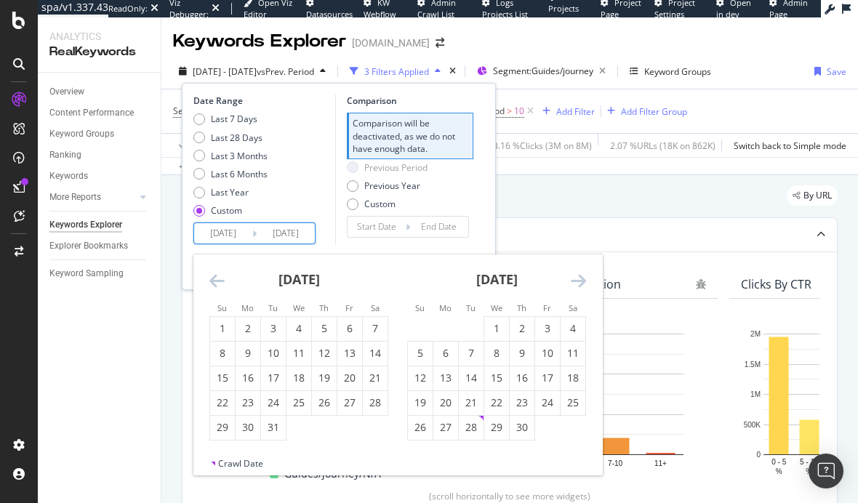
click at [213, 277] on icon "Move backward to switch to the previous month." at bounding box center [216, 280] width 15 height 17
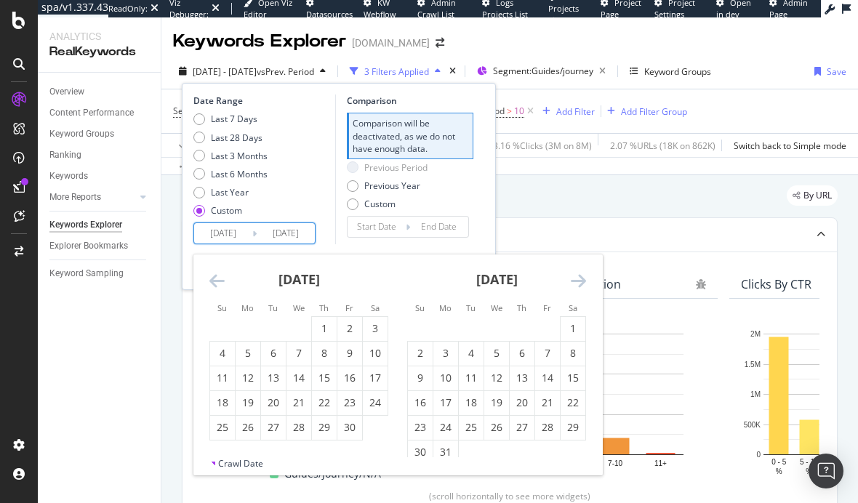
click at [213, 277] on icon "Move backward to switch to the previous month." at bounding box center [216, 280] width 15 height 17
click at [213, 278] on icon "Move backward to switch to the previous month." at bounding box center [216, 280] width 15 height 17
click at [221, 326] on div "1" at bounding box center [222, 328] width 25 height 15
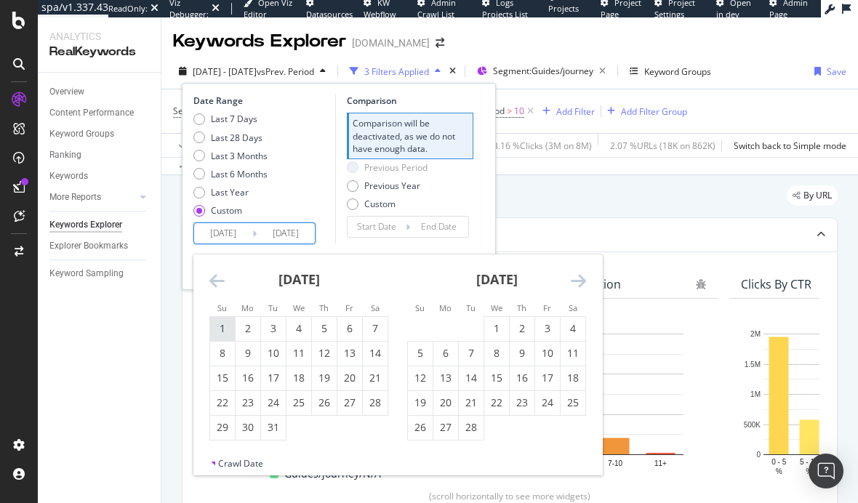
type input "2023/01/01"
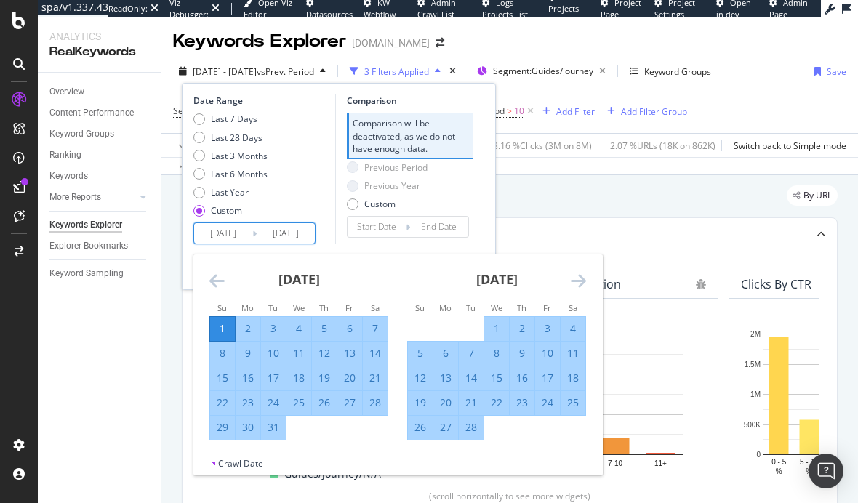
click at [576, 273] on icon "Move forward to switch to the next month." at bounding box center [578, 280] width 15 height 17
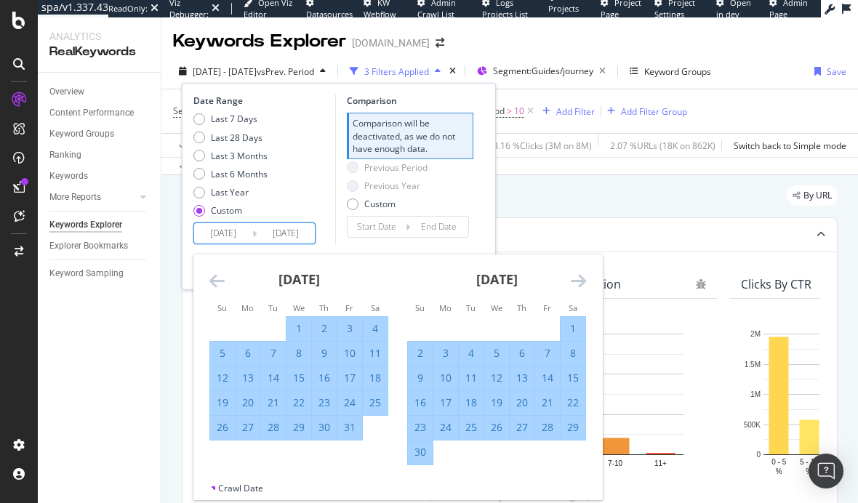
click at [576, 273] on icon "Move forward to switch to the next month." at bounding box center [578, 280] width 15 height 17
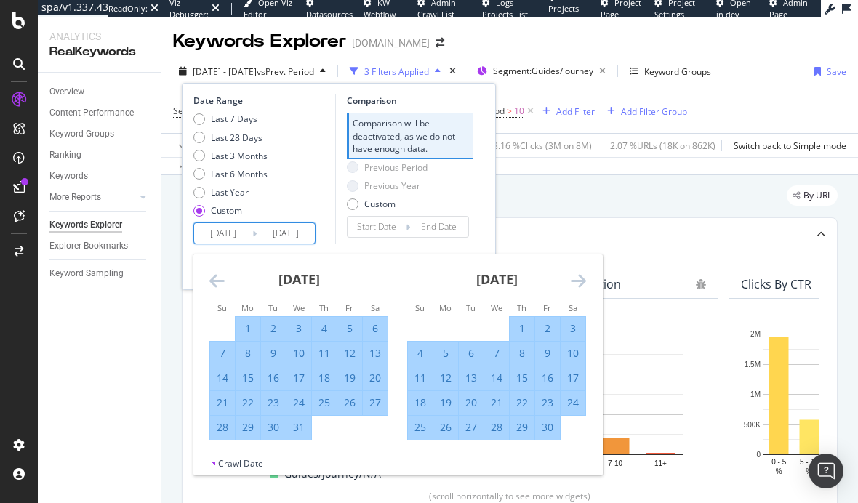
click at [576, 273] on icon "Move forward to switch to the next month." at bounding box center [578, 280] width 15 height 17
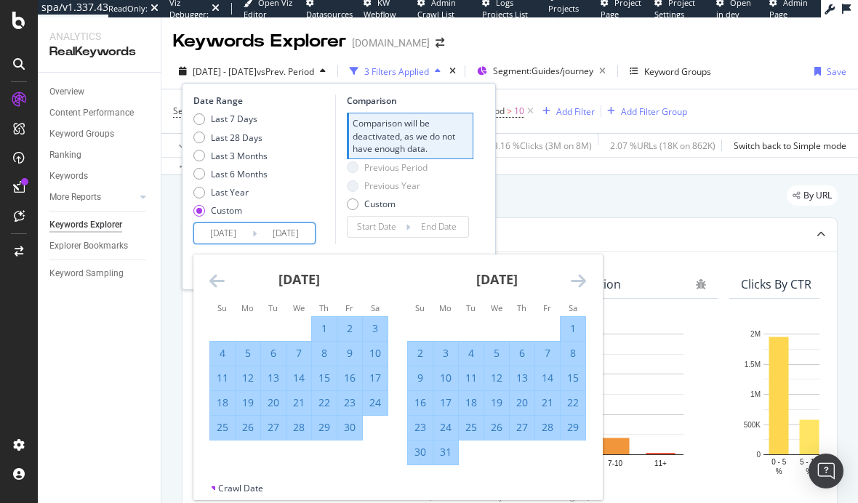
click at [576, 273] on icon "Move forward to switch to the next month." at bounding box center [578, 280] width 15 height 17
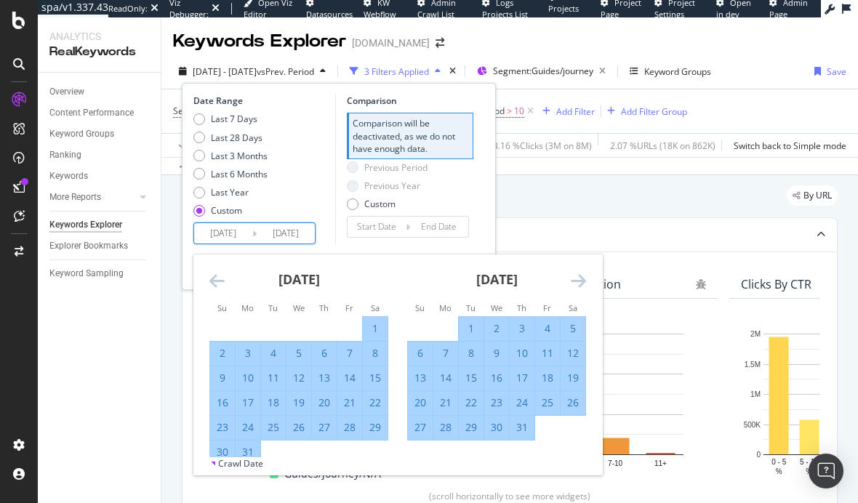
click at [576, 273] on icon "Move forward to switch to the next month." at bounding box center [578, 280] width 15 height 17
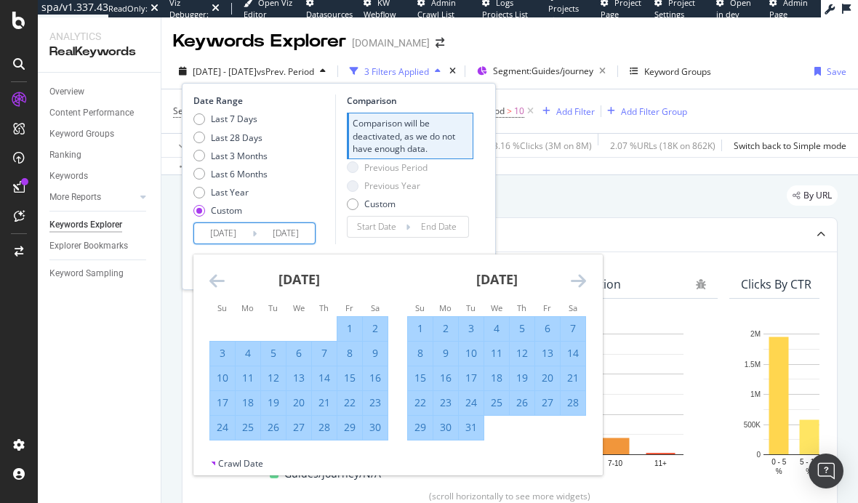
click at [576, 273] on icon "Move forward to switch to the next month." at bounding box center [578, 280] width 15 height 17
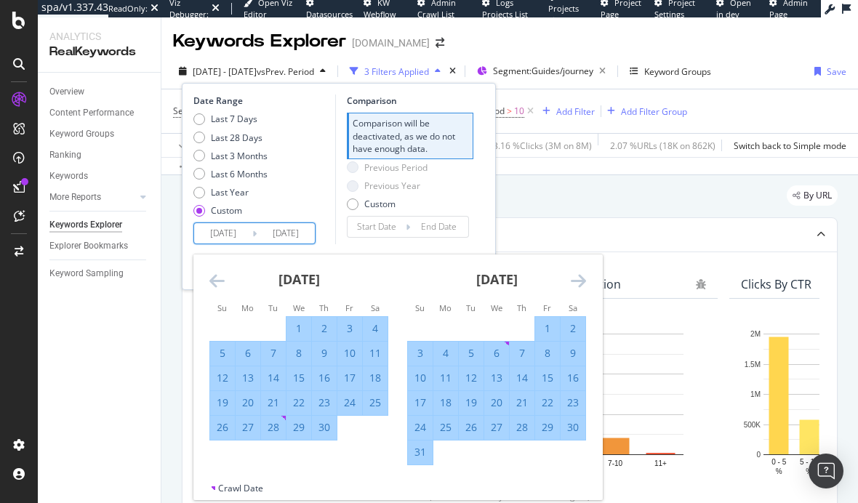
click at [576, 273] on icon "Move forward to switch to the next month." at bounding box center [578, 280] width 15 height 17
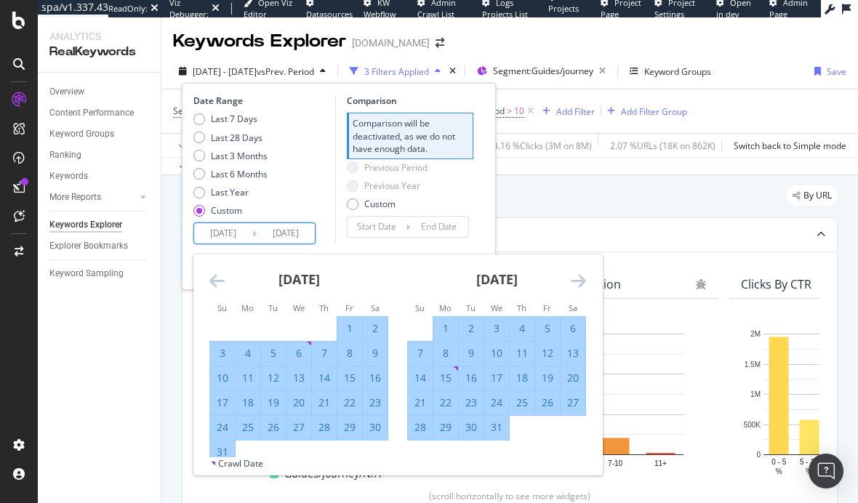
click at [576, 273] on icon "Move forward to switch to the next month." at bounding box center [578, 280] width 15 height 17
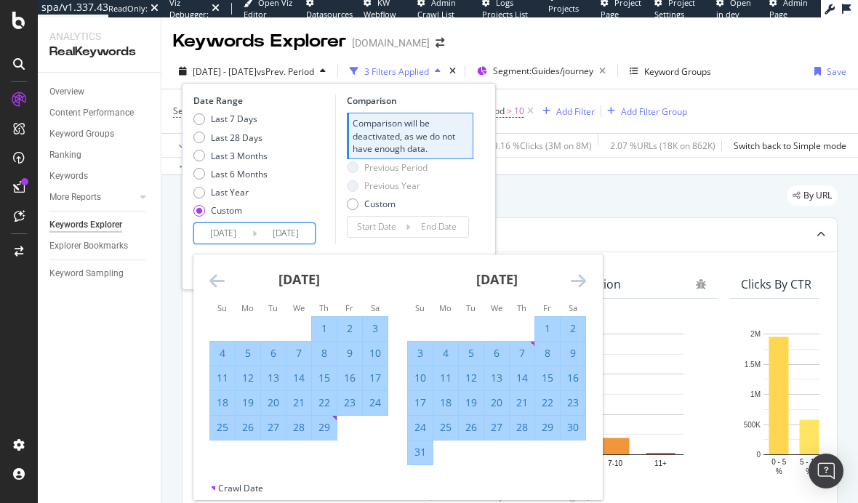
click at [576, 273] on icon "Move forward to switch to the next month." at bounding box center [578, 280] width 15 height 17
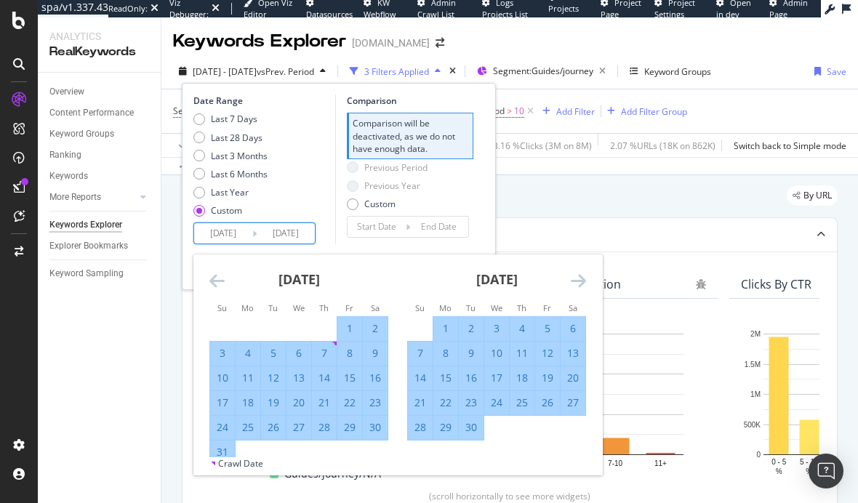
click at [576, 273] on icon "Move forward to switch to the next month." at bounding box center [578, 280] width 15 height 17
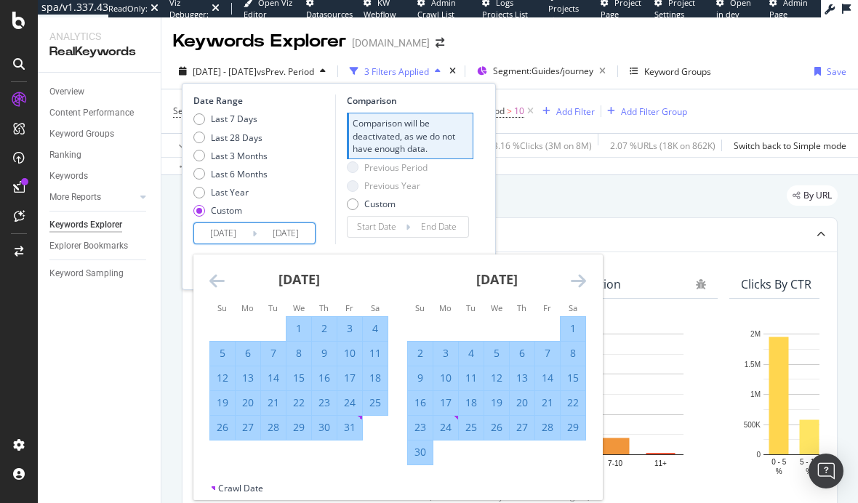
click at [576, 273] on icon "Move forward to switch to the next month." at bounding box center [578, 280] width 15 height 17
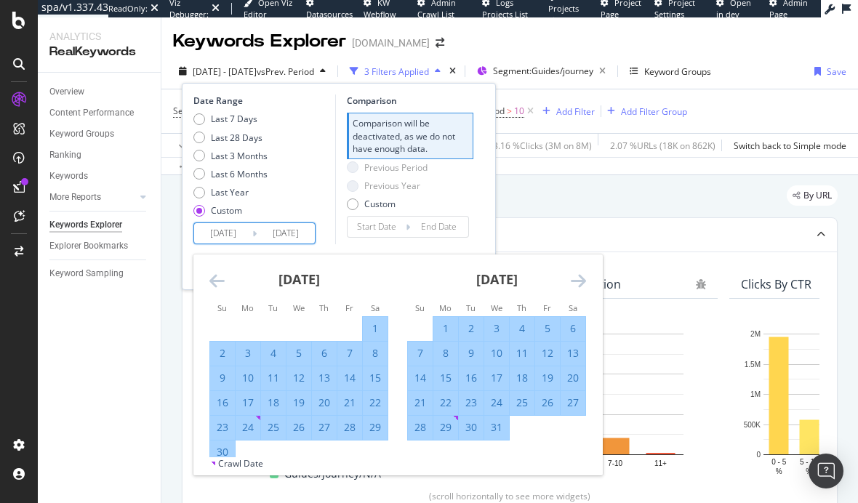
click at [576, 273] on icon "Move forward to switch to the next month." at bounding box center [578, 280] width 15 height 17
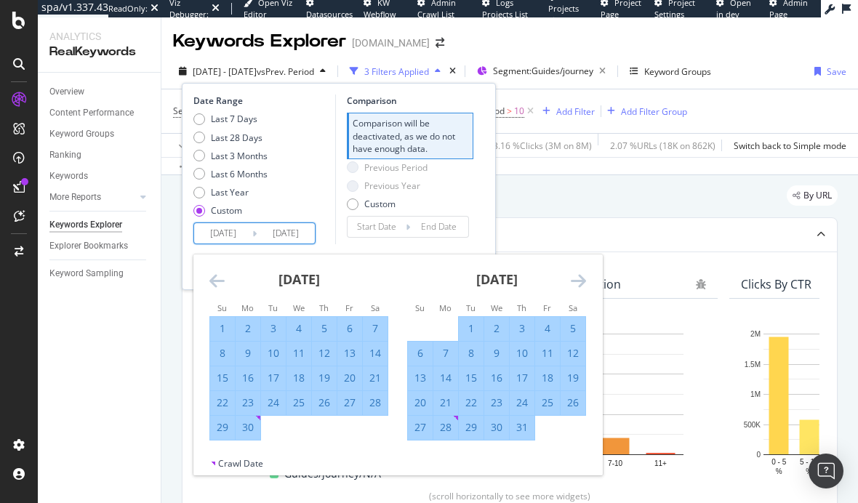
click at [464, 185] on div "Previous Period Previous Year Custom" at bounding box center [410, 188] width 127 height 55
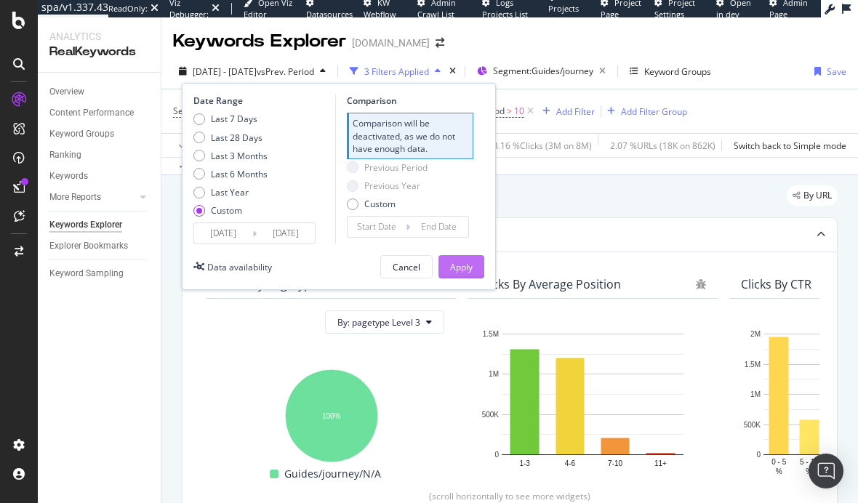
click at [460, 264] on div "Apply" at bounding box center [461, 267] width 23 height 12
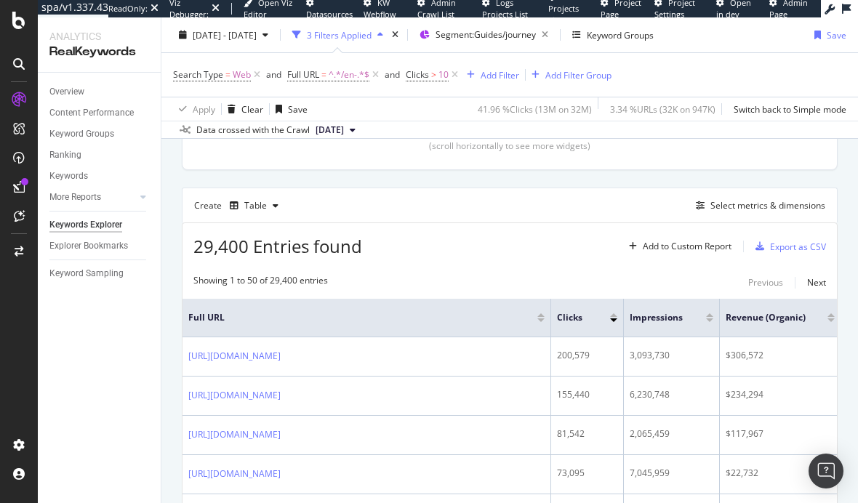
scroll to position [350, 0]
click at [753, 205] on div "Select metrics & dimensions" at bounding box center [767, 206] width 115 height 12
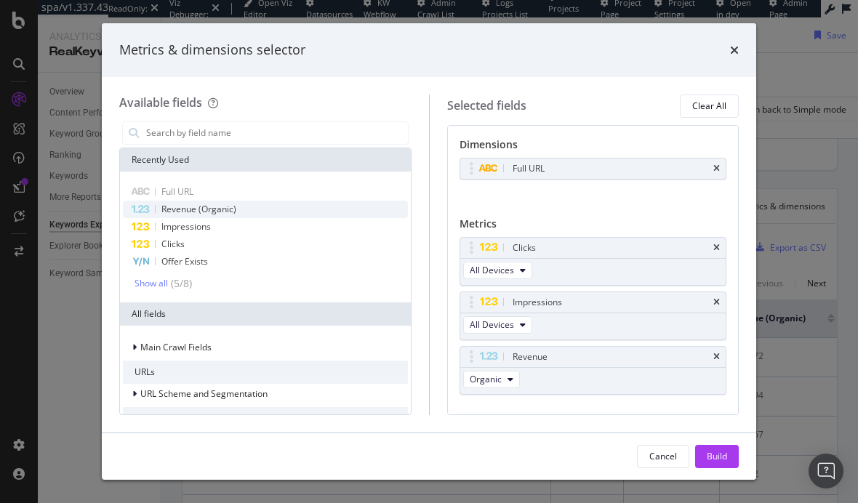
click at [206, 204] on span "Revenue (Organic)" at bounding box center [198, 209] width 75 height 12
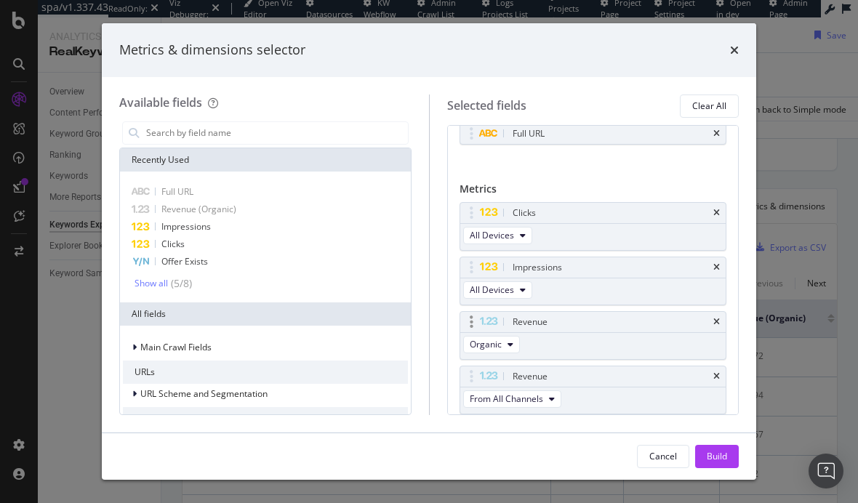
scroll to position [84, 0]
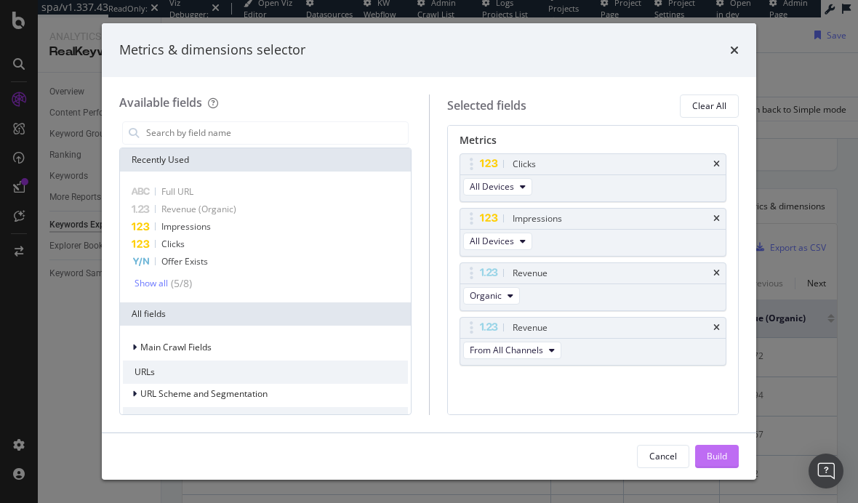
click at [724, 449] on div "Build" at bounding box center [717, 457] width 20 height 22
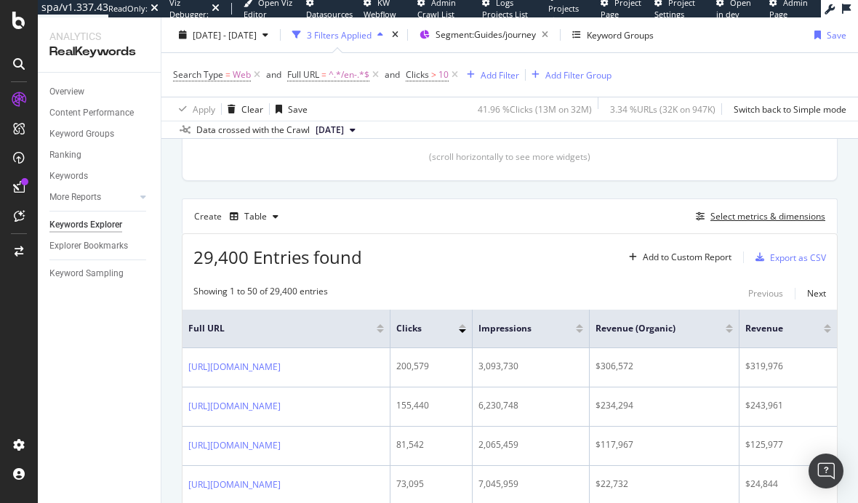
scroll to position [0, 70]
click at [432, 66] on span "Clicks > 10" at bounding box center [433, 75] width 55 height 20
click at [432, 78] on span ">" at bounding box center [433, 74] width 5 height 12
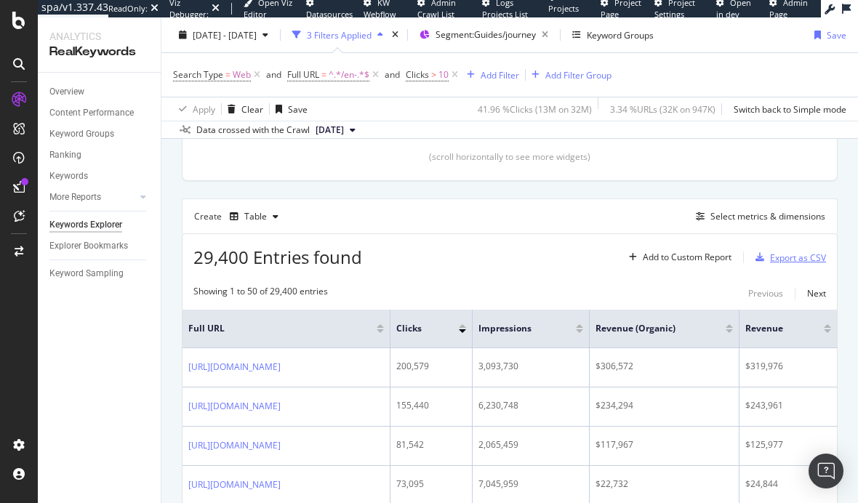
click at [796, 257] on div "Export as CSV" at bounding box center [798, 258] width 56 height 12
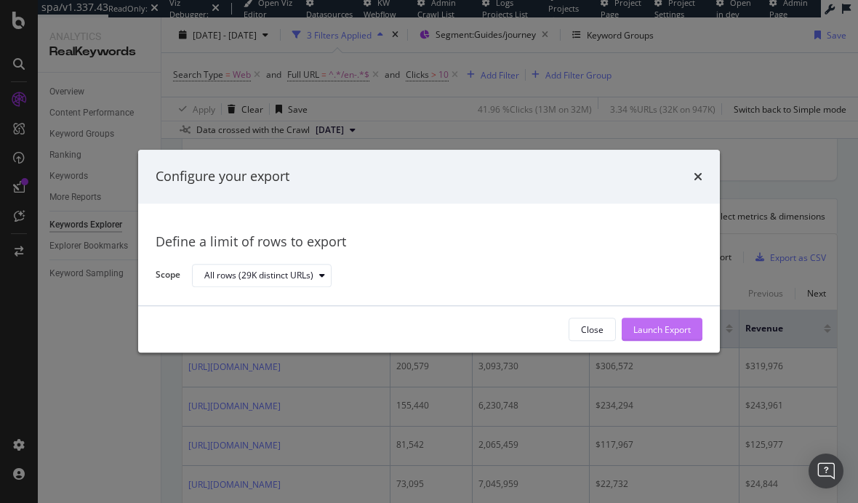
click at [651, 326] on div "Launch Export" at bounding box center [661, 330] width 57 height 12
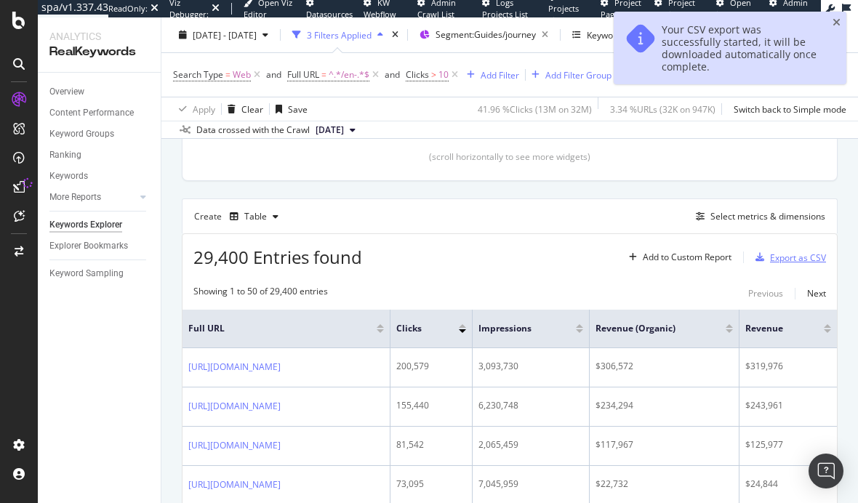
scroll to position [0, 1]
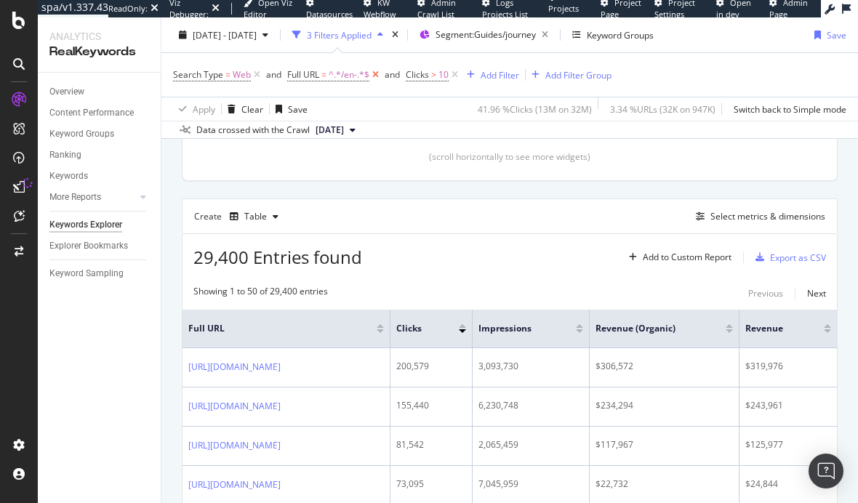
click at [377, 73] on icon at bounding box center [375, 75] width 12 height 15
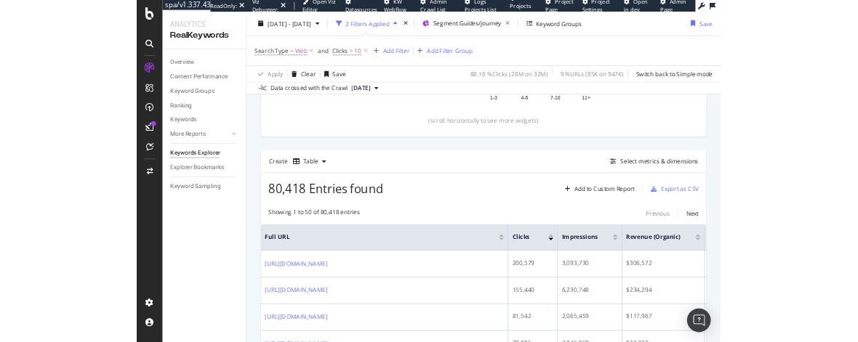
scroll to position [315, 0]
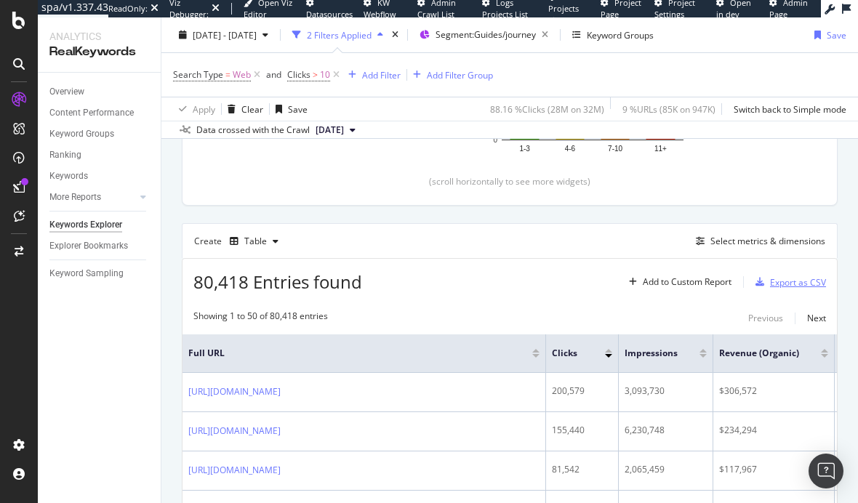
click at [780, 279] on div "Export as CSV" at bounding box center [798, 282] width 56 height 12
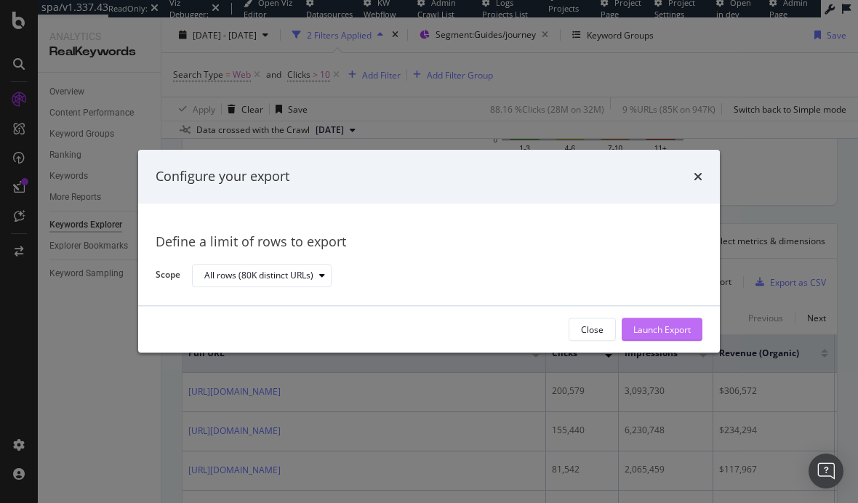
click at [671, 340] on button "Launch Export" at bounding box center [662, 329] width 81 height 23
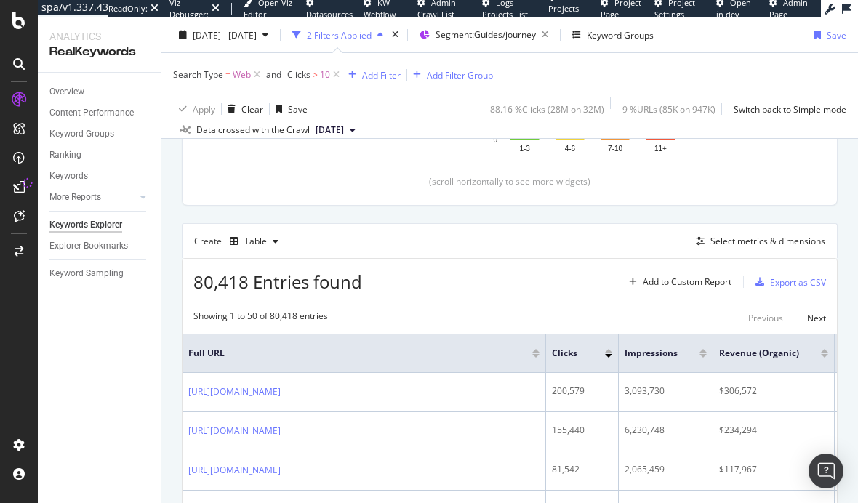
drag, startPoint x: 87, startPoint y: 246, endPoint x: 454, endPoint y: 1, distance: 442.0
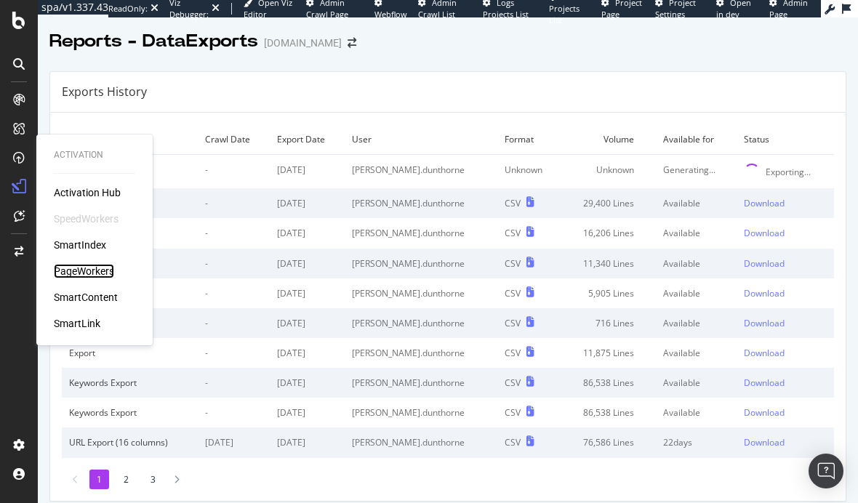
click at [79, 266] on div "PageWorkers" at bounding box center [84, 271] width 60 height 15
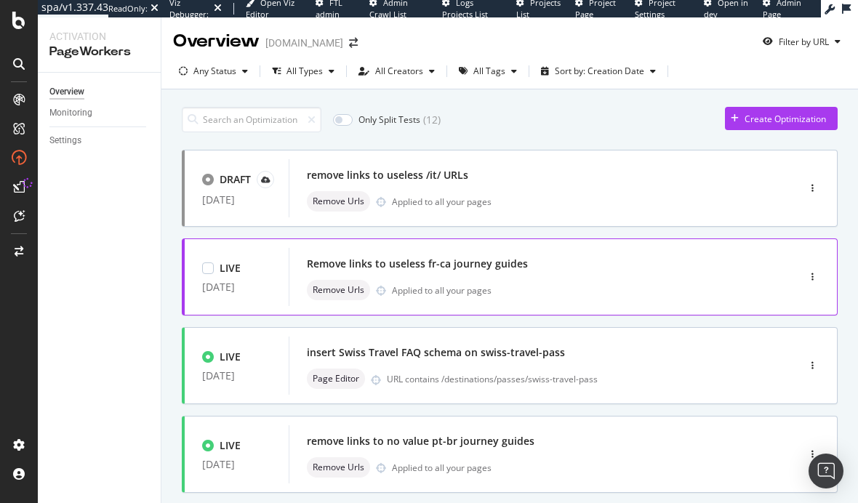
click at [500, 268] on div "Remove links to useless fr-ca journey guides" at bounding box center [417, 264] width 221 height 15
